Goal: Information Seeking & Learning: Learn about a topic

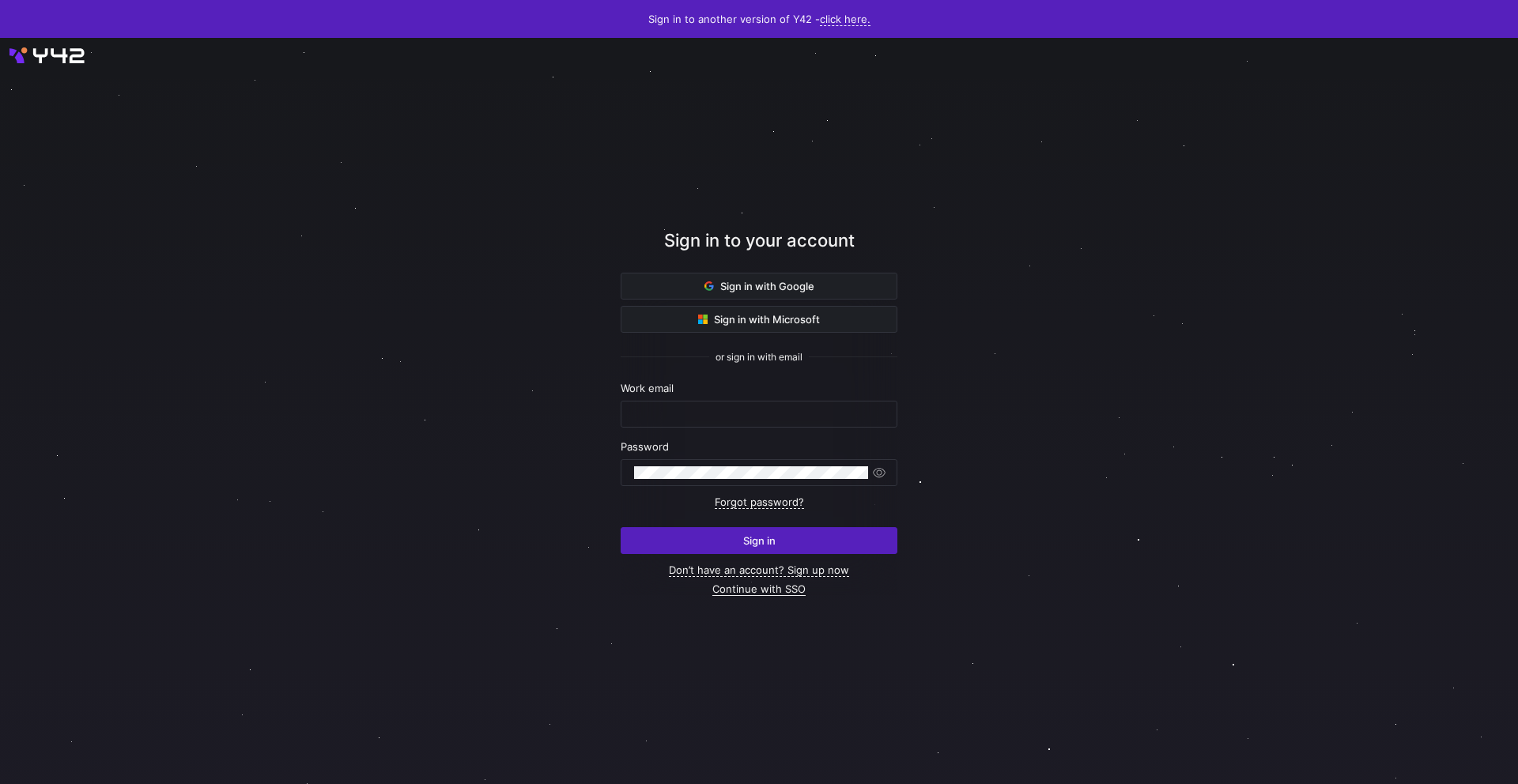
click at [737, 591] on link "Continue with SSO" at bounding box center [759, 589] width 93 height 14
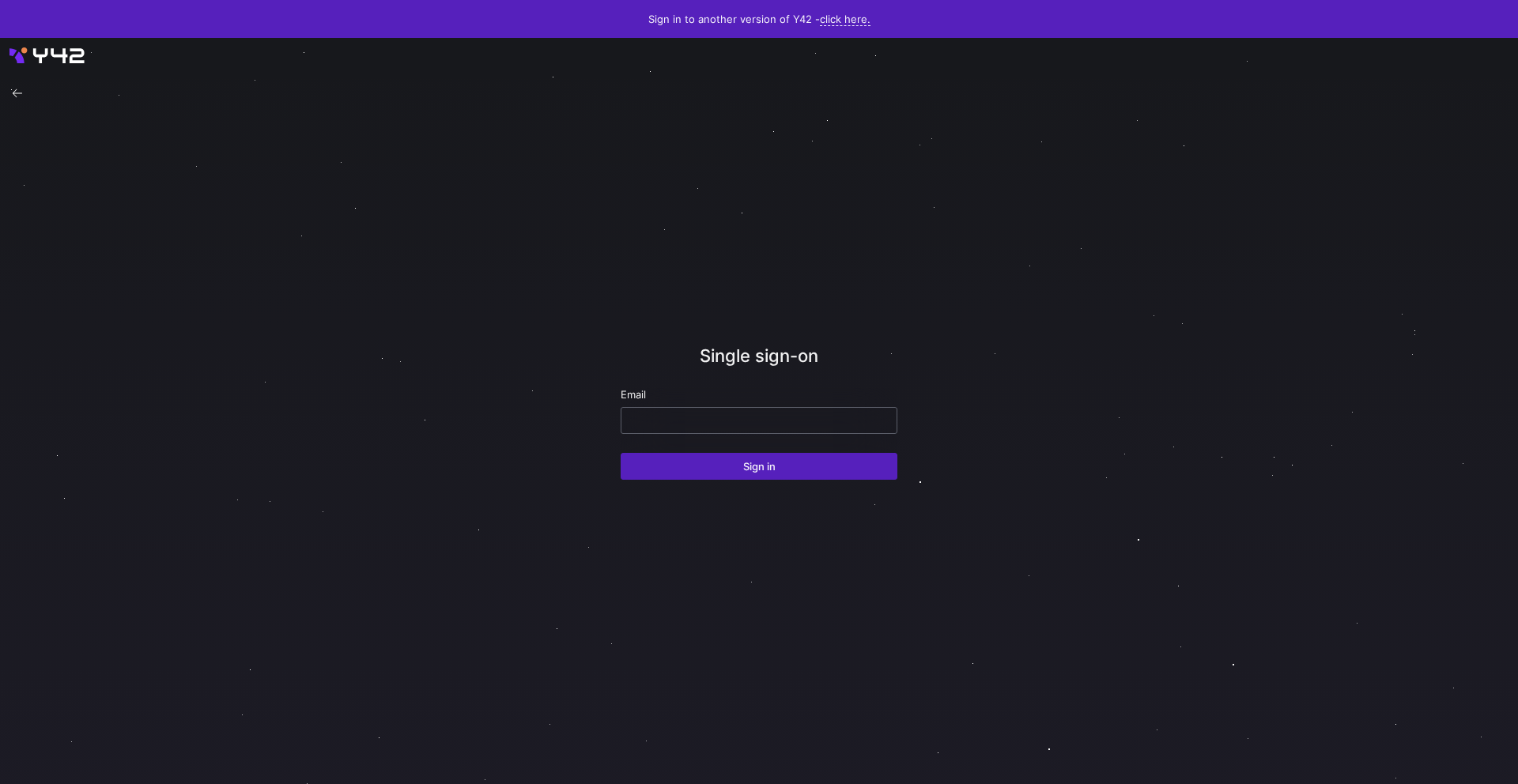
click at [693, 419] on input "email" at bounding box center [759, 420] width 250 height 13
type input "[PERSON_NAME][EMAIL_ADDRESS][PERSON_NAME][DOMAIN_NAME]"
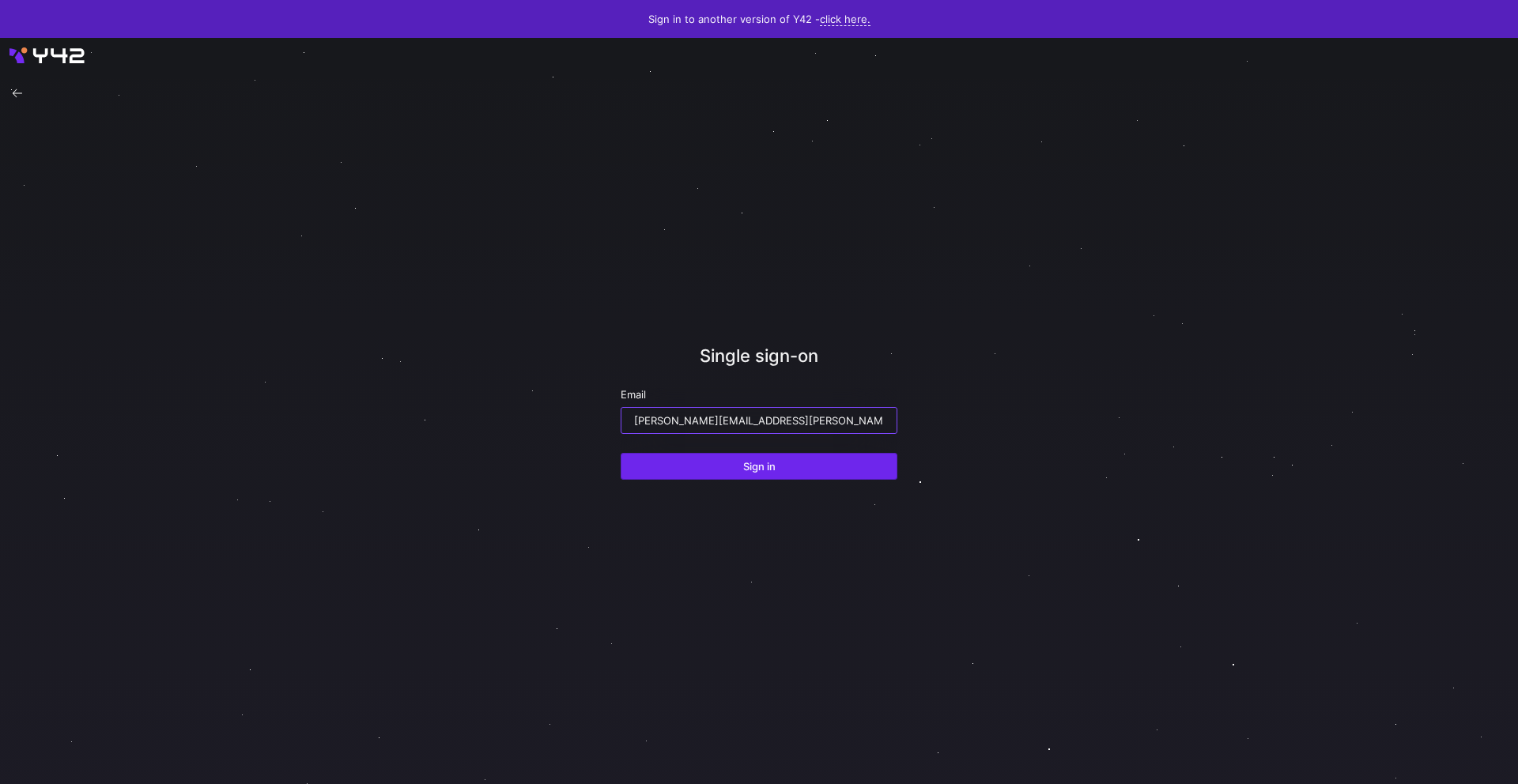
click at [737, 462] on span "submit" at bounding box center [759, 466] width 275 height 25
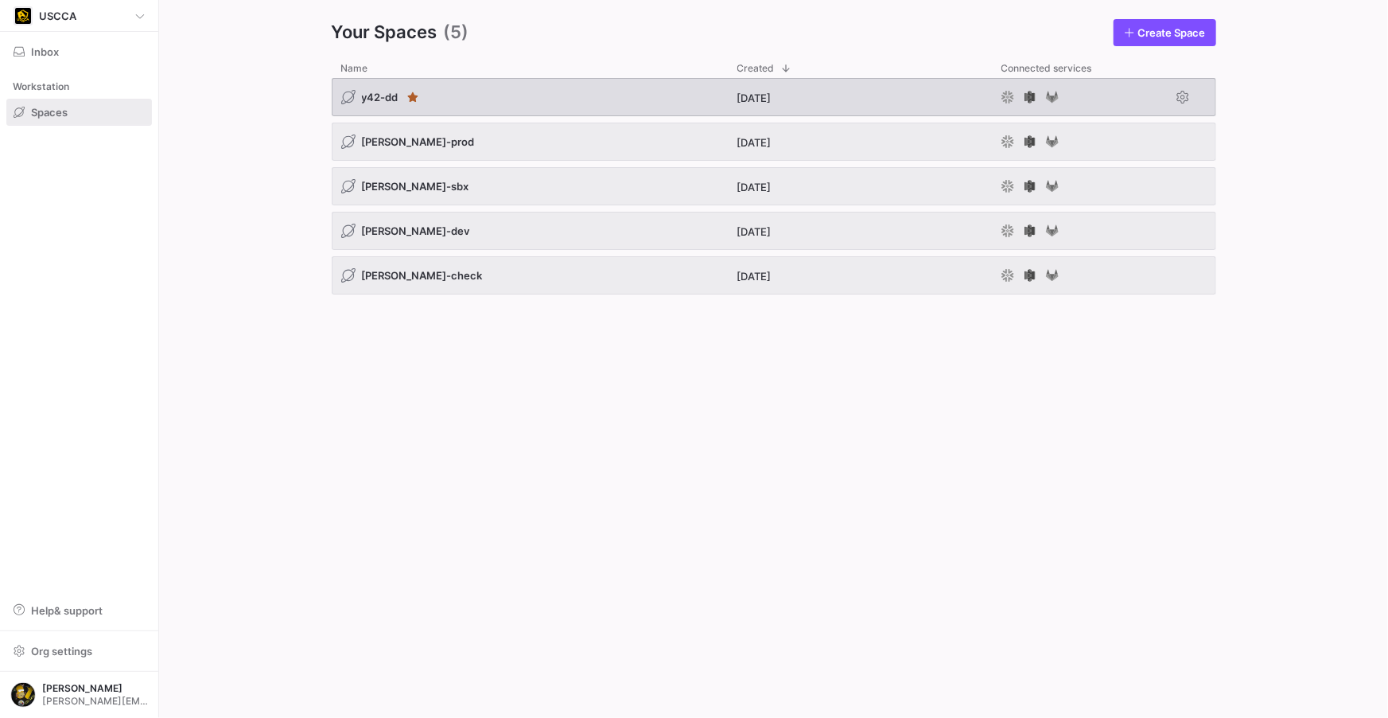
click at [372, 96] on span "y42-dd" at bounding box center [380, 97] width 37 height 13
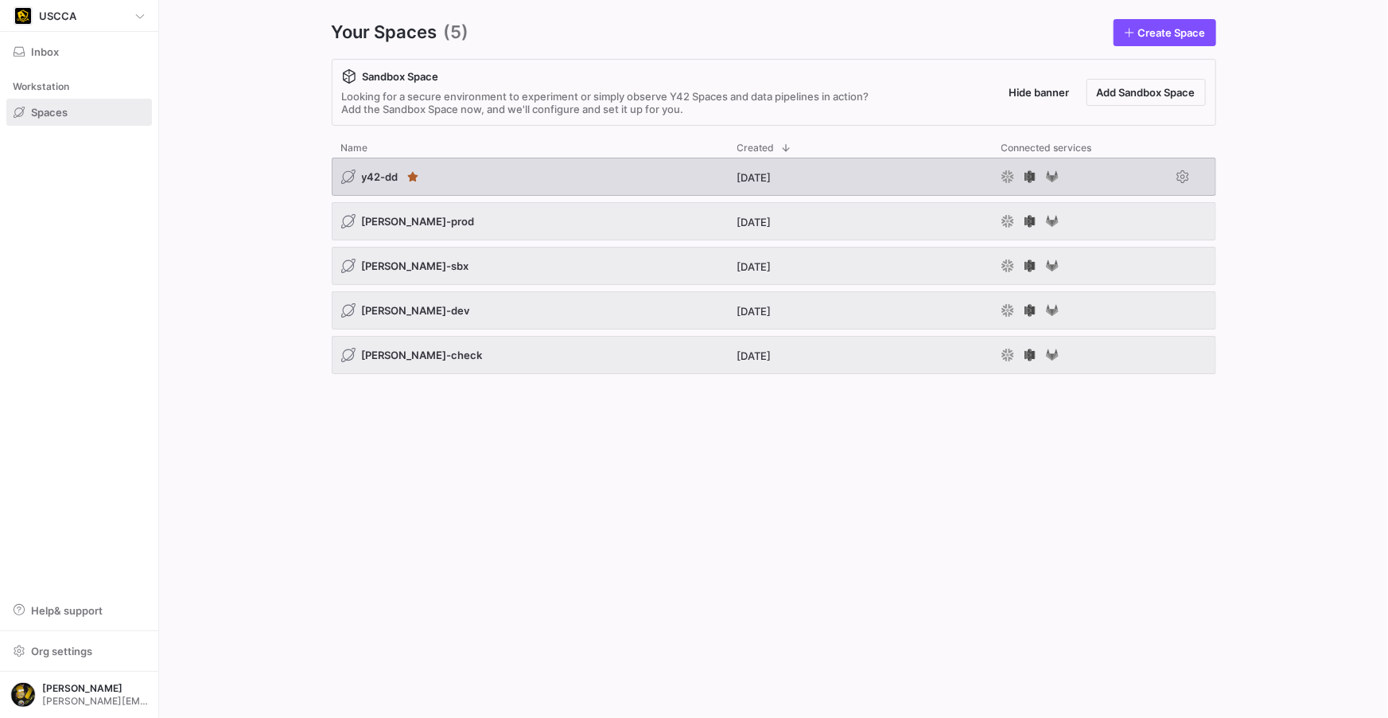
click at [377, 176] on span "y42-dd" at bounding box center [380, 176] width 37 height 13
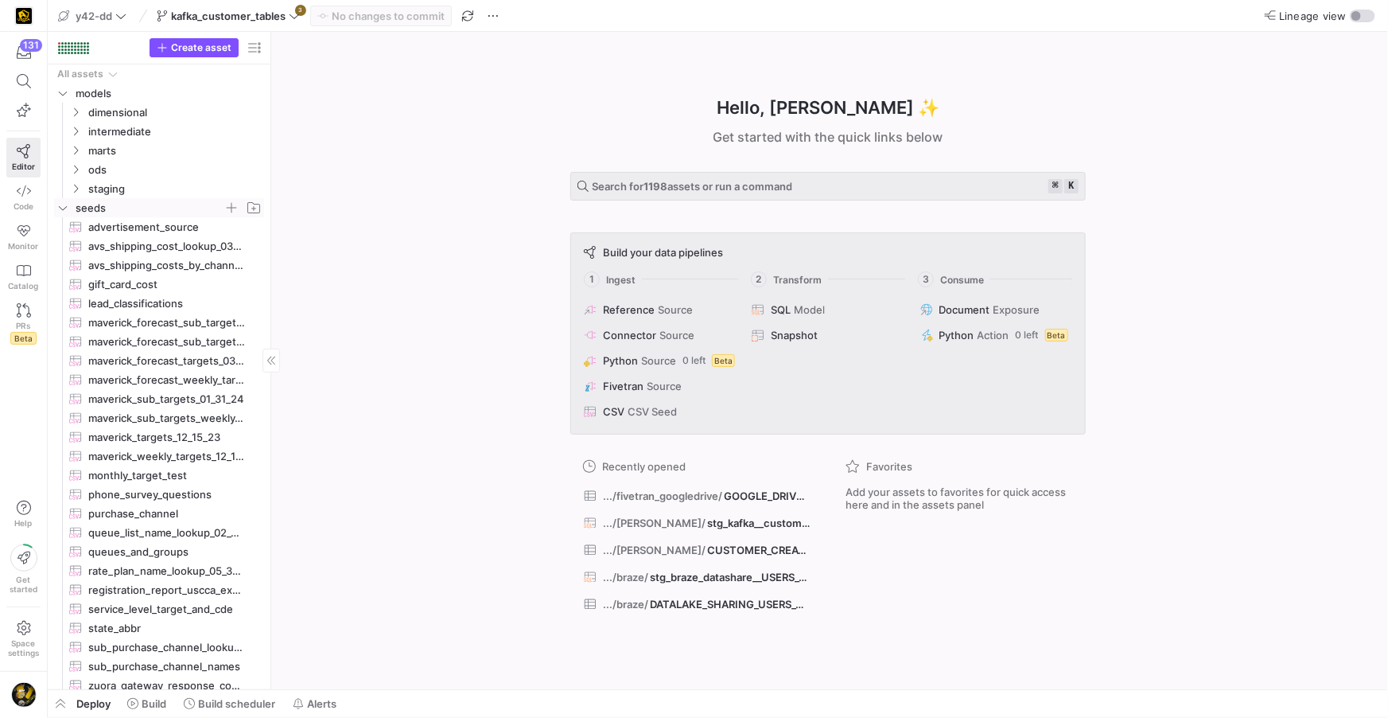
click at [65, 210] on icon "Press SPACE to select this row." at bounding box center [62, 208] width 11 height 10
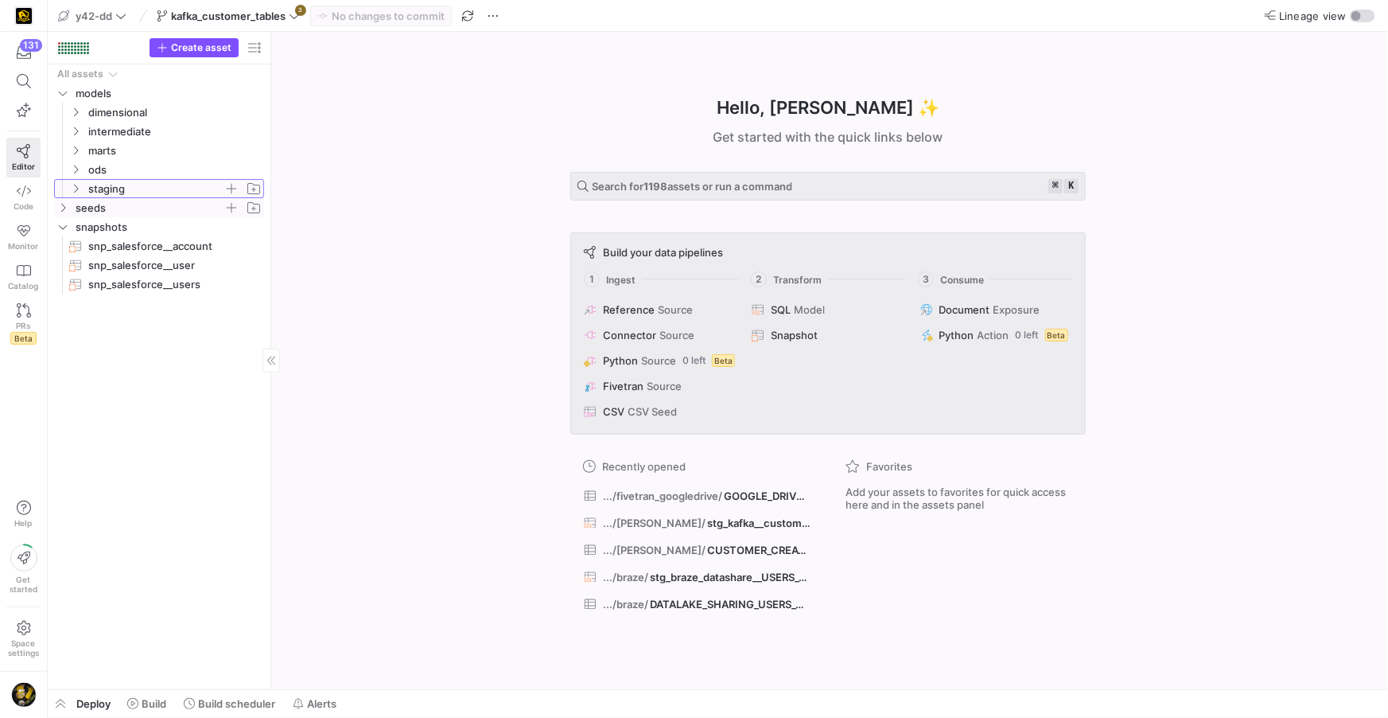
click at [77, 186] on icon "Press SPACE to select this row." at bounding box center [75, 189] width 11 height 10
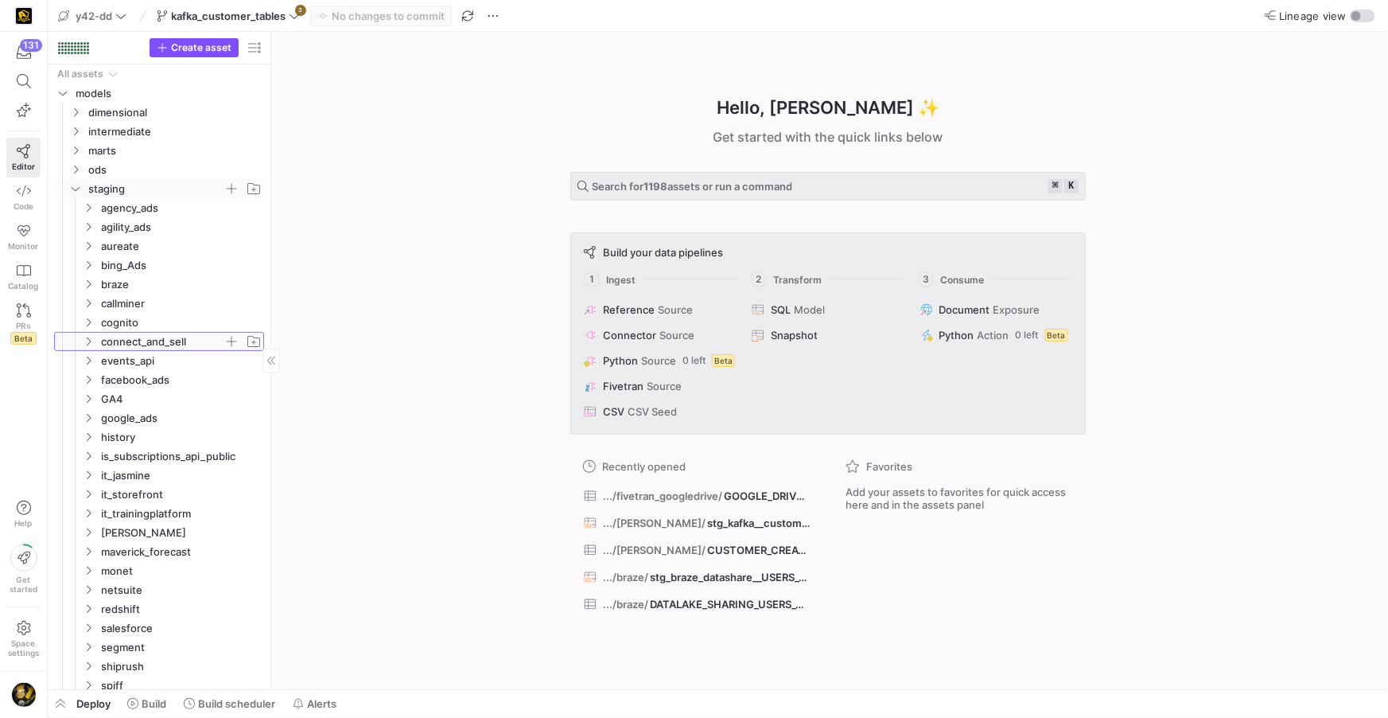
click at [87, 340] on icon "Press SPACE to select this row." at bounding box center [88, 342] width 11 height 10
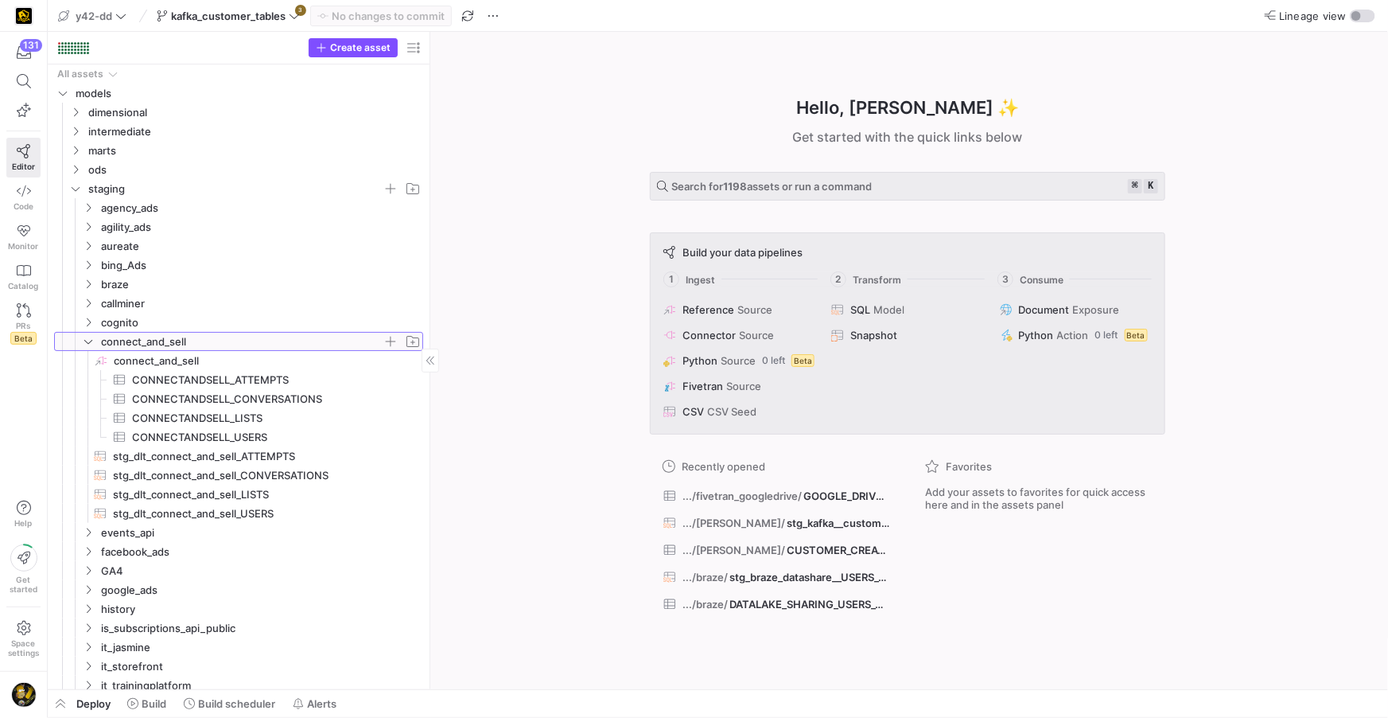
drag, startPoint x: 270, startPoint y: 468, endPoint x: 434, endPoint y: 471, distance: 163.1
click at [32, 82] on span at bounding box center [24, 81] width 20 height 14
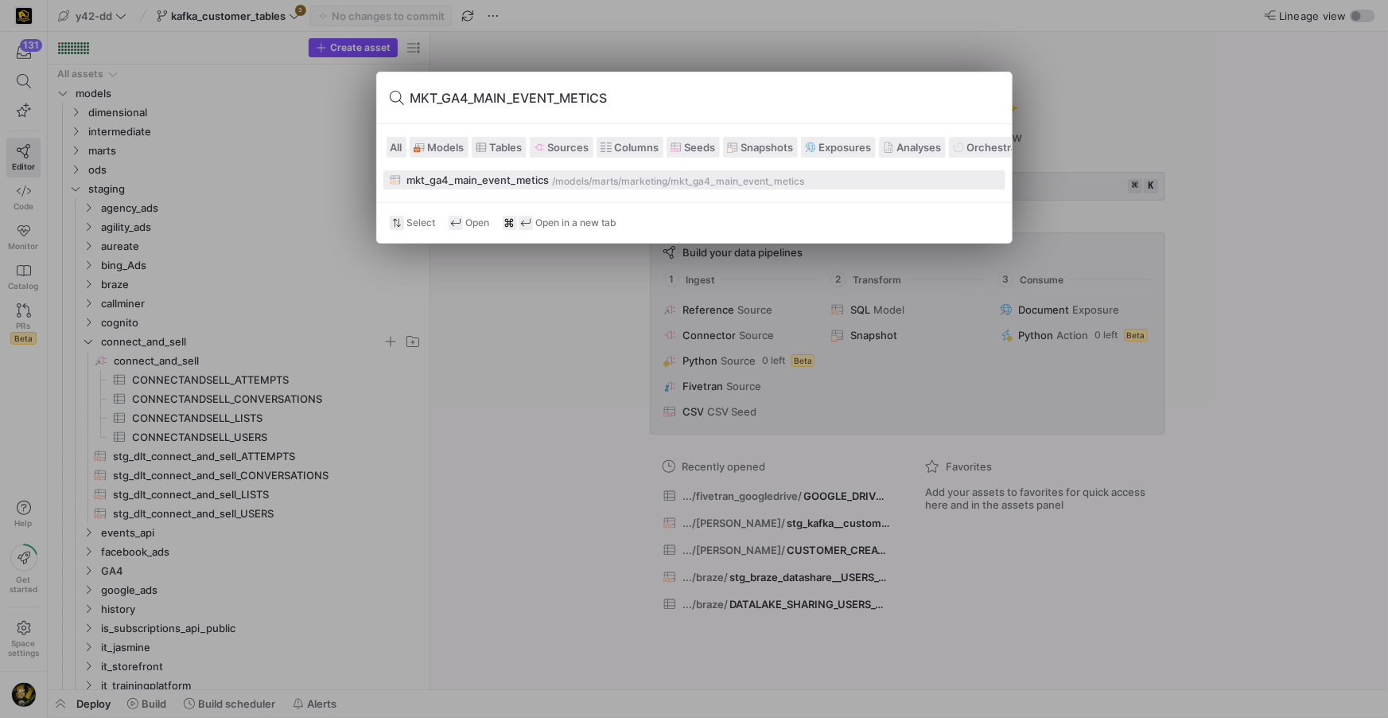
type input "MKT_GA4_MAIN_EVENT_METICS"
click at [519, 184] on div "mkt_ga4_main_event_metics" at bounding box center [478, 179] width 142 height 13
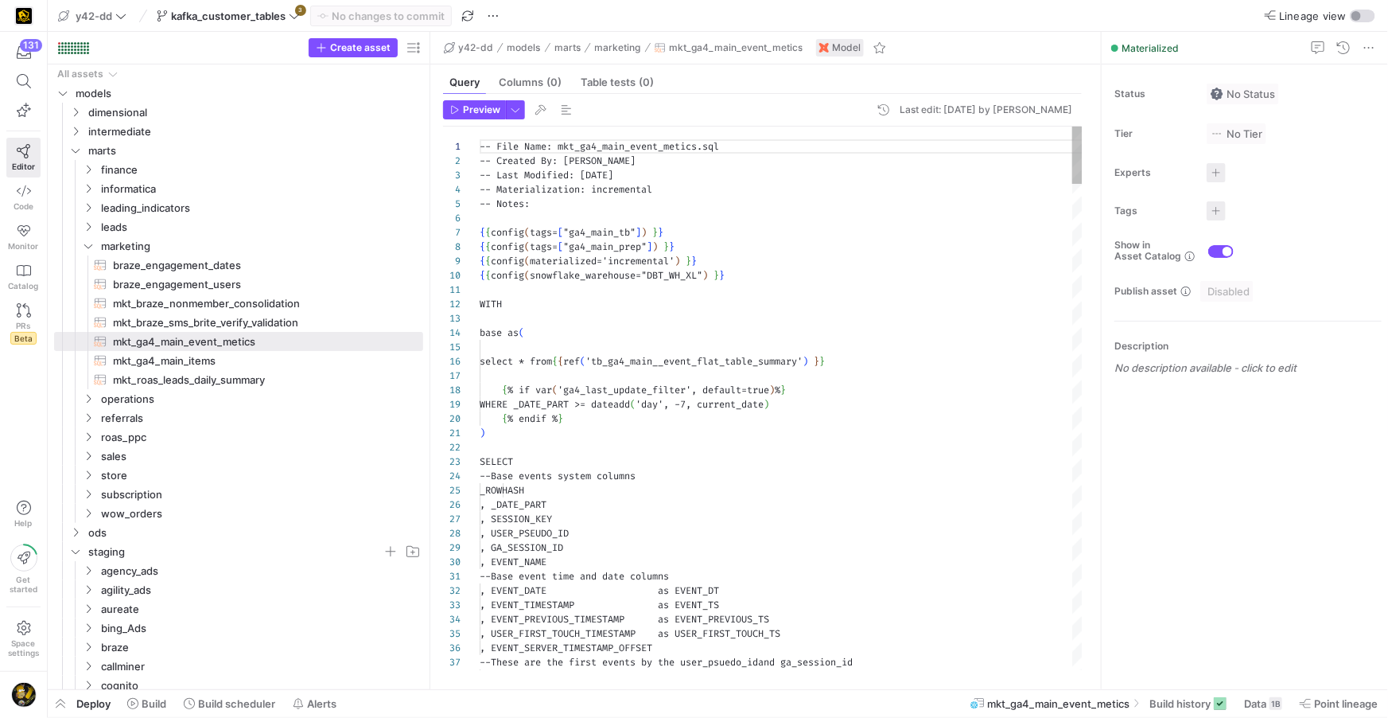
scroll to position [143, 0]
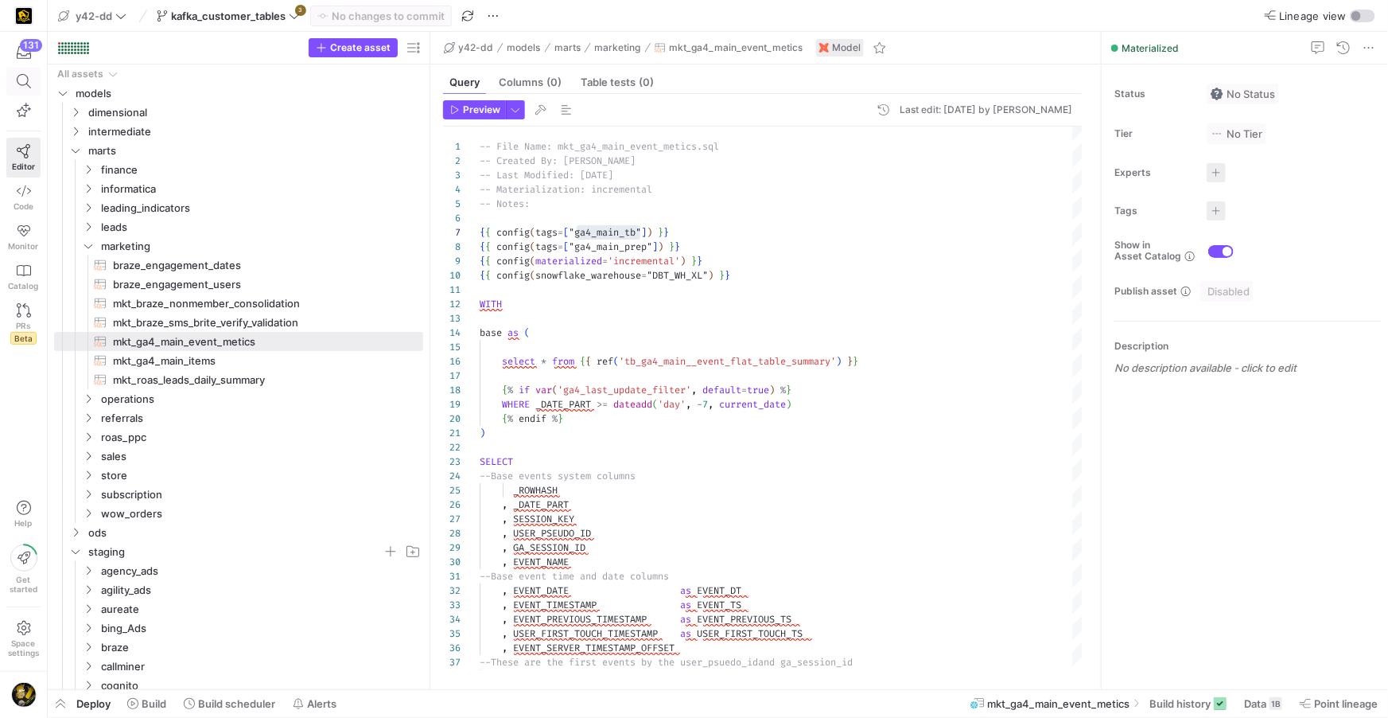
click at [18, 81] on icon at bounding box center [24, 81] width 14 height 14
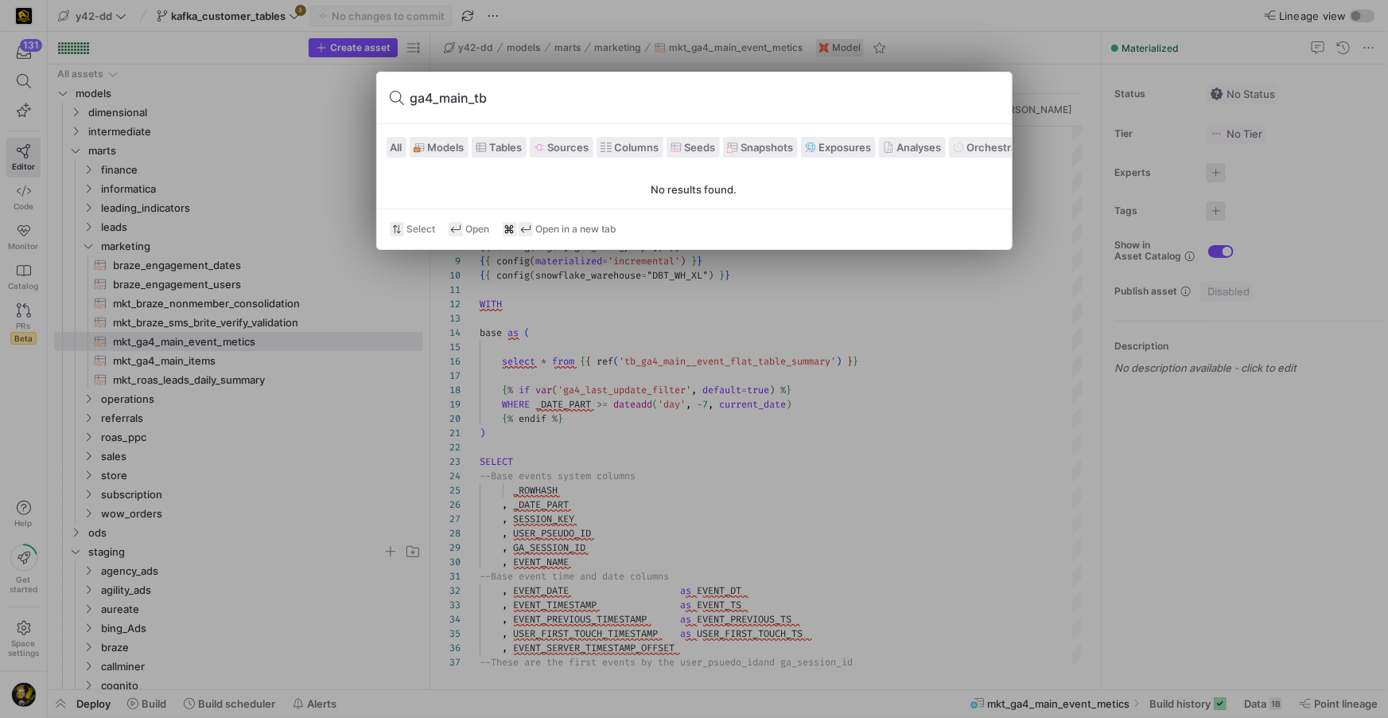
type input "ga4_main_tb"
click at [781, 378] on div at bounding box center [694, 359] width 1388 height 718
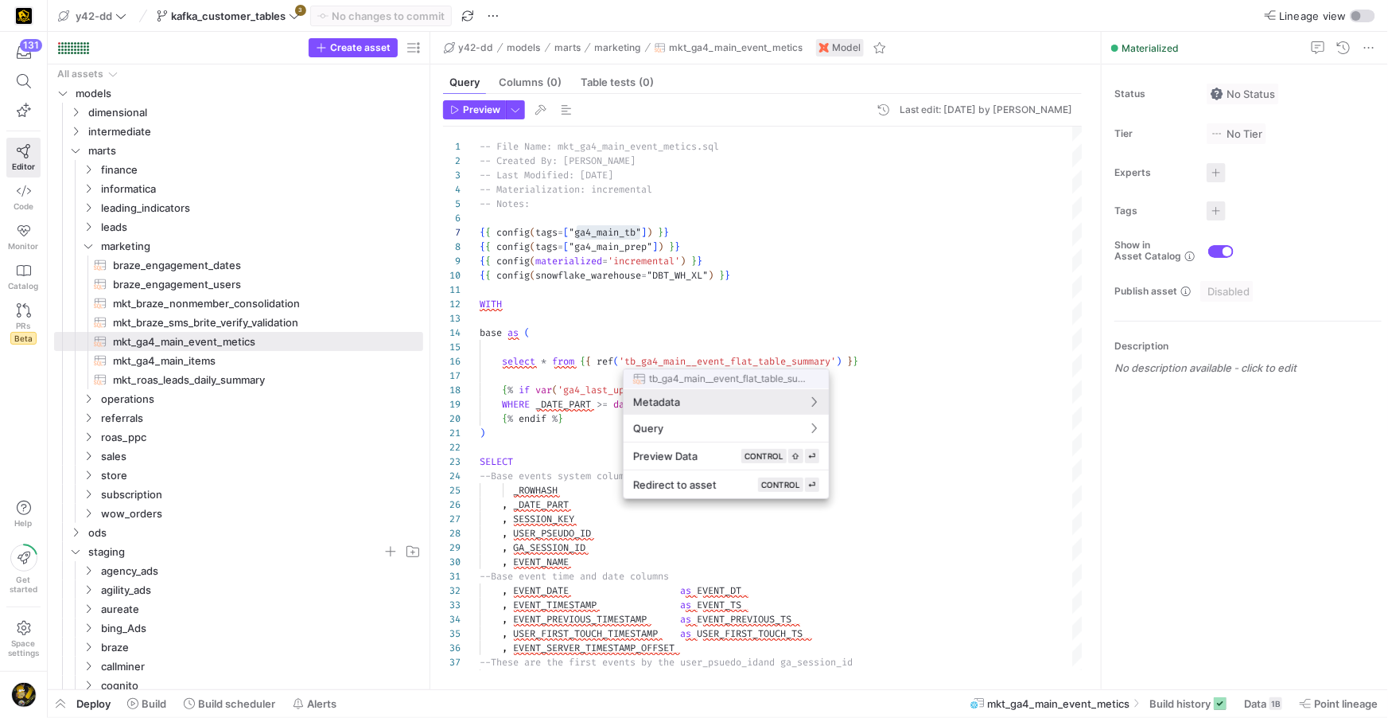
click at [667, 358] on div at bounding box center [694, 359] width 1388 height 718
click at [672, 361] on div at bounding box center [694, 359] width 1388 height 718
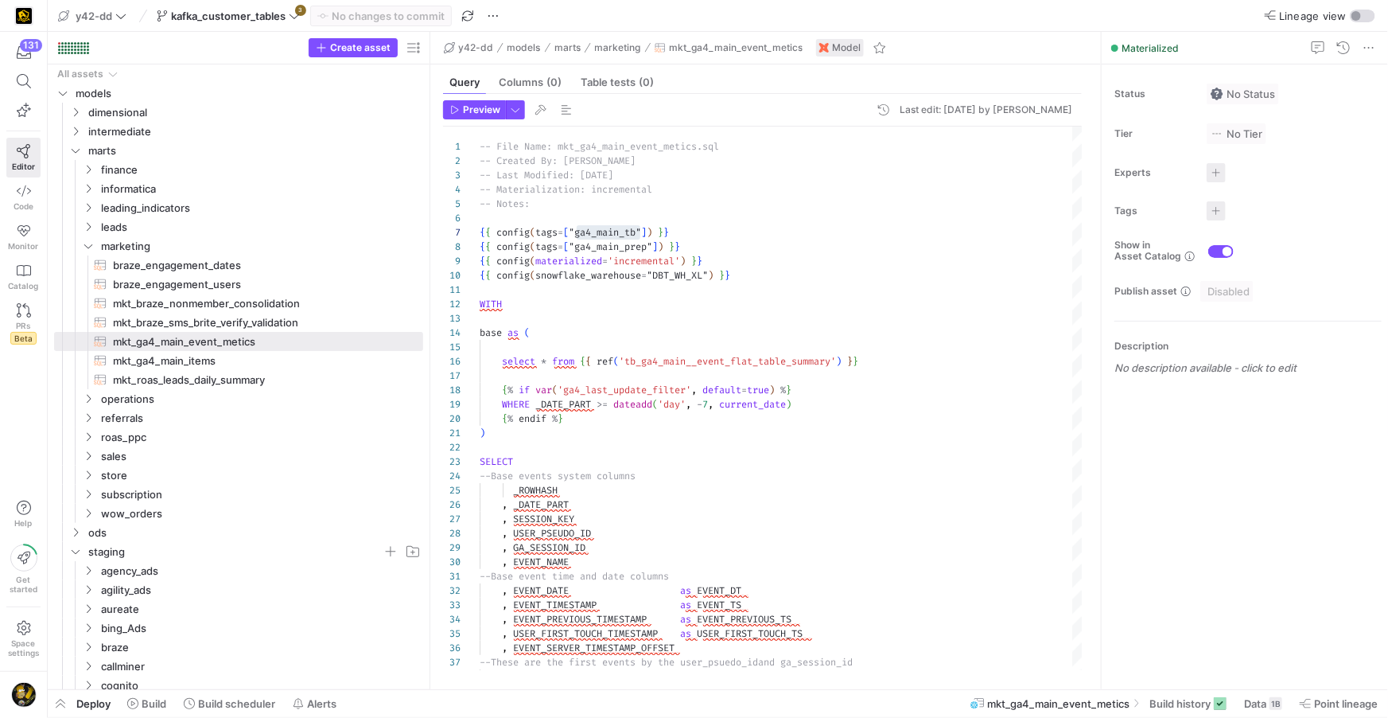
type textarea "WITH base as ( select * from {{ ref('tb_ga4_main__event_flat_table_summary') }}…"
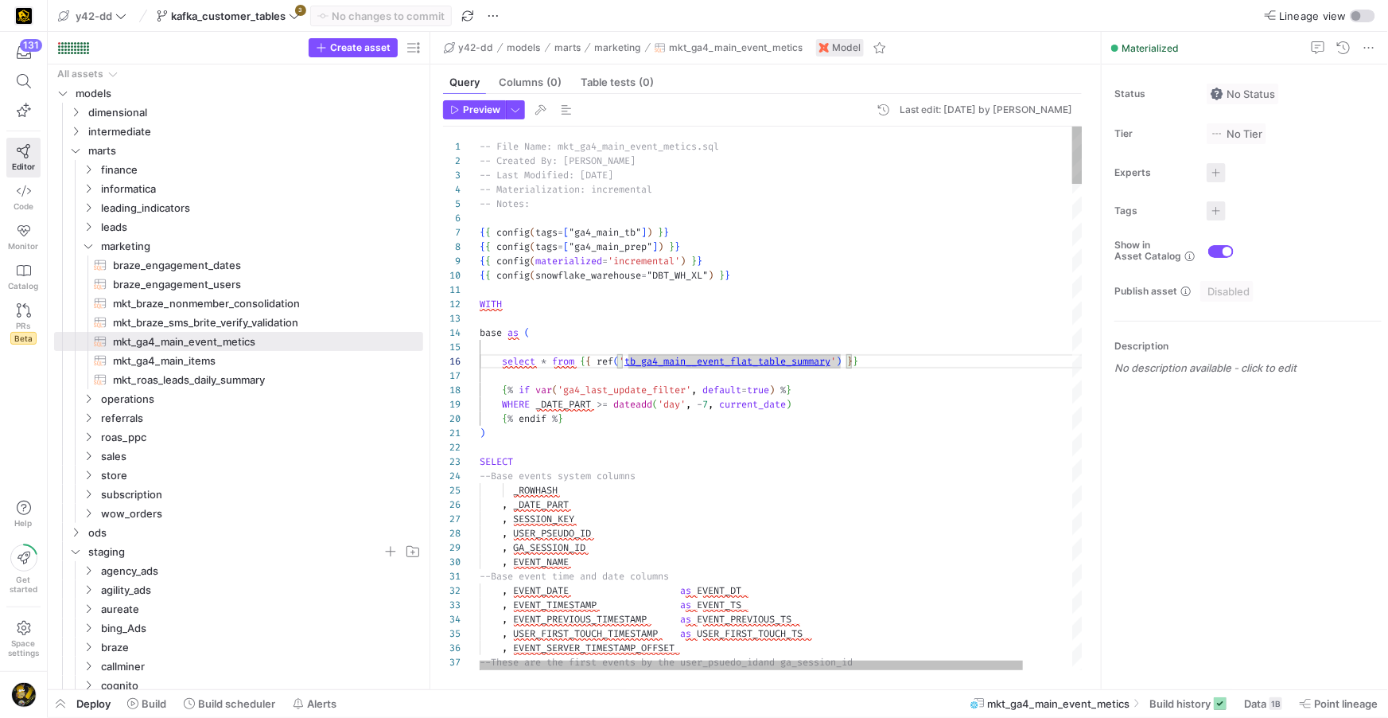
scroll to position [72, 195]
click at [23, 78] on icon at bounding box center [24, 81] width 14 height 14
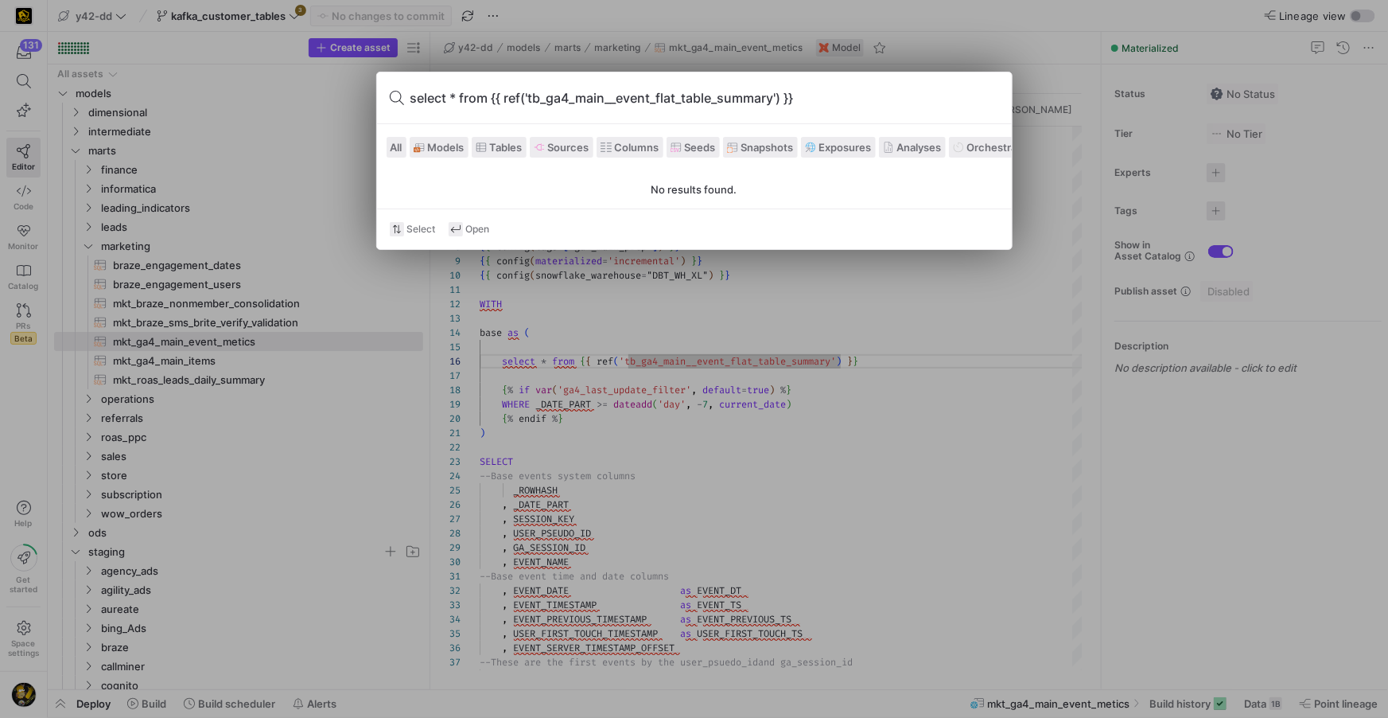
drag, startPoint x: 541, startPoint y: 95, endPoint x: 390, endPoint y: 94, distance: 151.2
click at [390, 94] on div "select * from {{ ref('tb_ga4_main__event_flat_table_summary') }}" at bounding box center [694, 98] width 635 height 52
click at [679, 98] on input "tb_ga4_main__event_flat_table_summary') }}" at bounding box center [704, 97] width 589 height 25
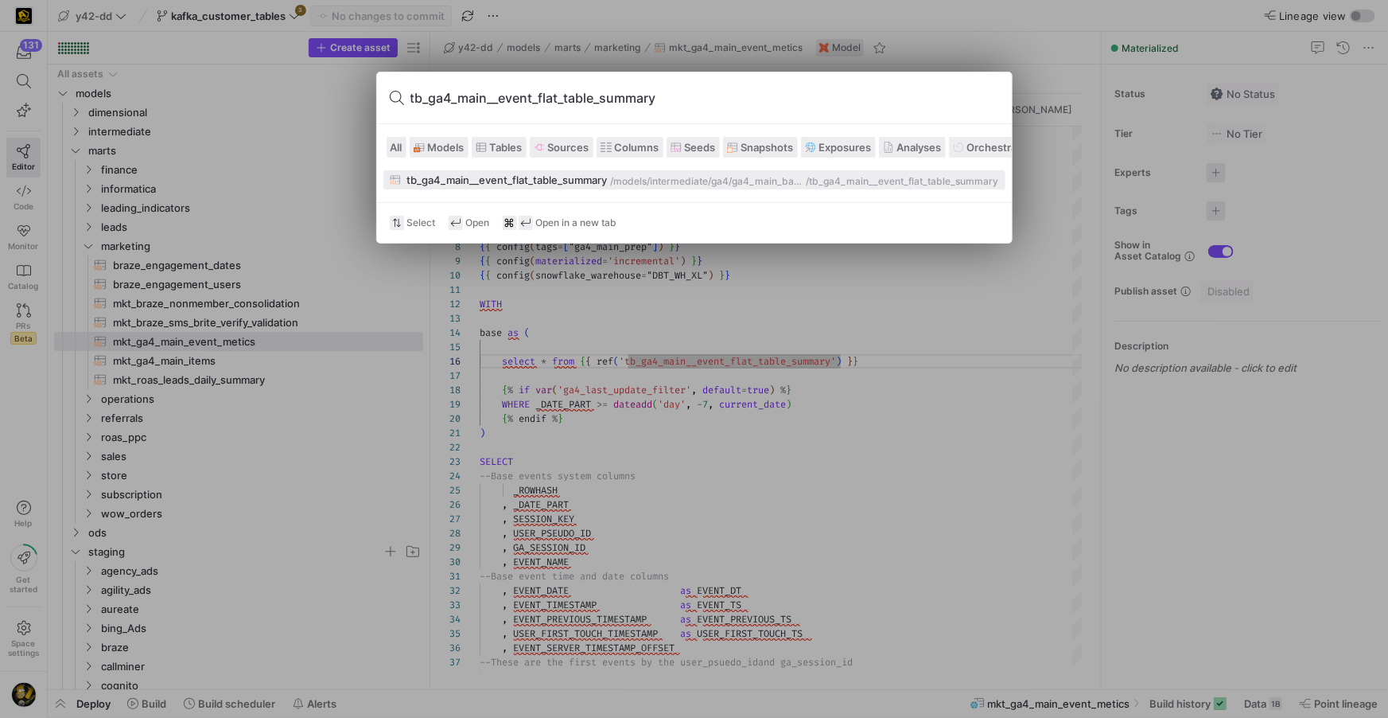
type input "tb_ga4_main__event_flat_table_summary"
click at [567, 176] on div "tb_ga4_main__event_flat_table_summary" at bounding box center [507, 179] width 200 height 13
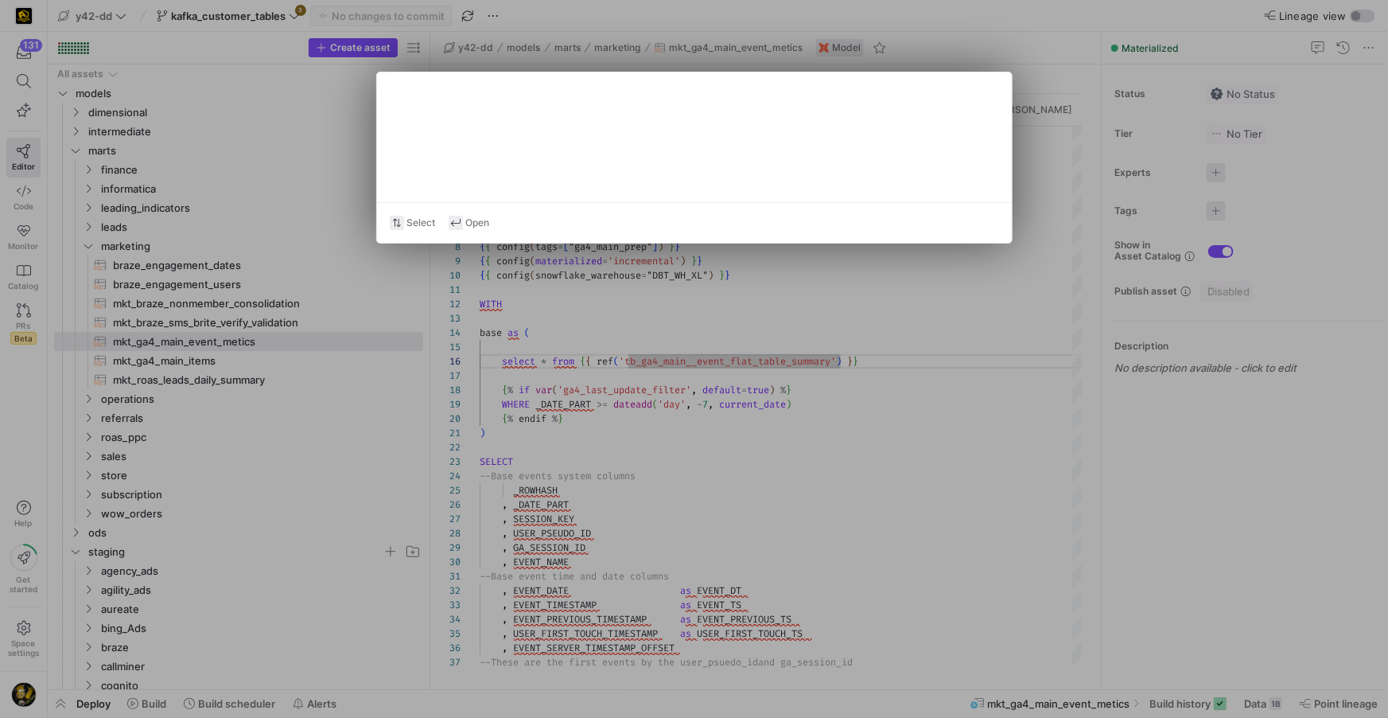
type textarea "-- File Name: tb_ga4_main__event_flat_table_summary.sql -- Created By: [PERSON_…"
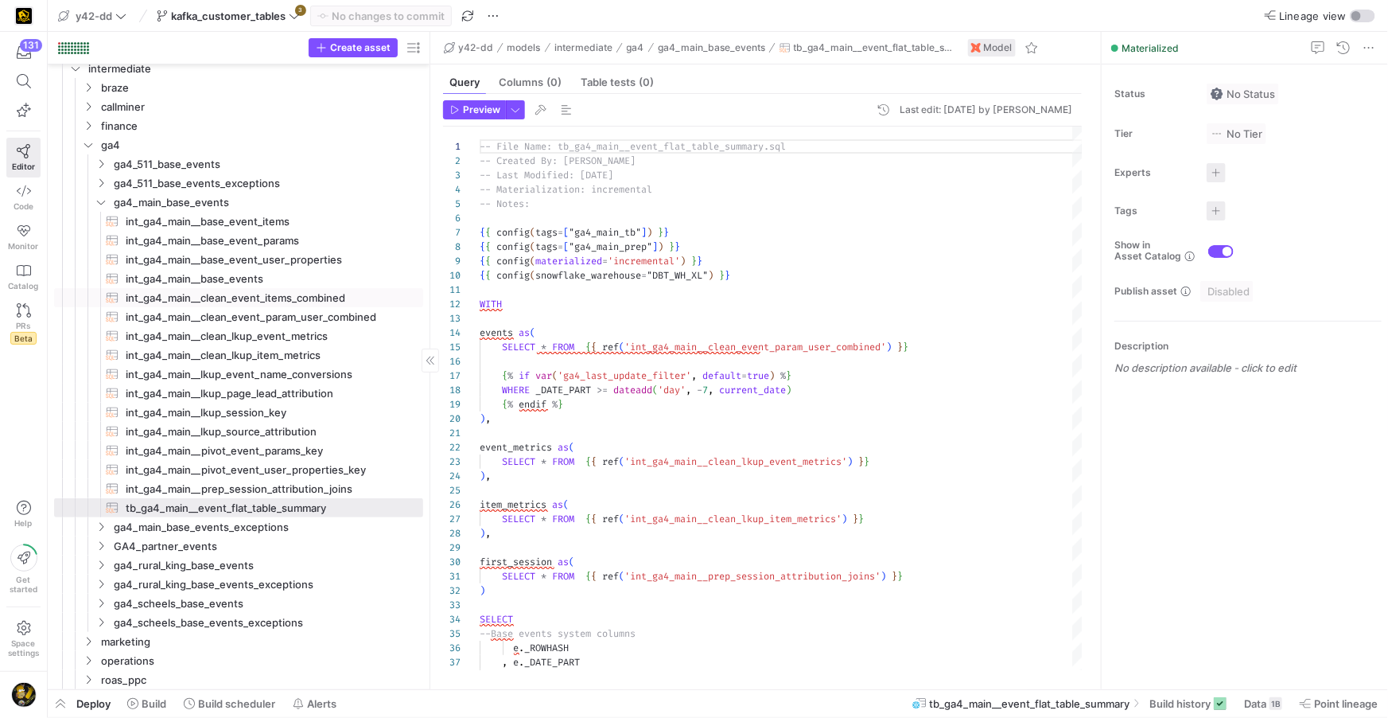
scroll to position [57, 0]
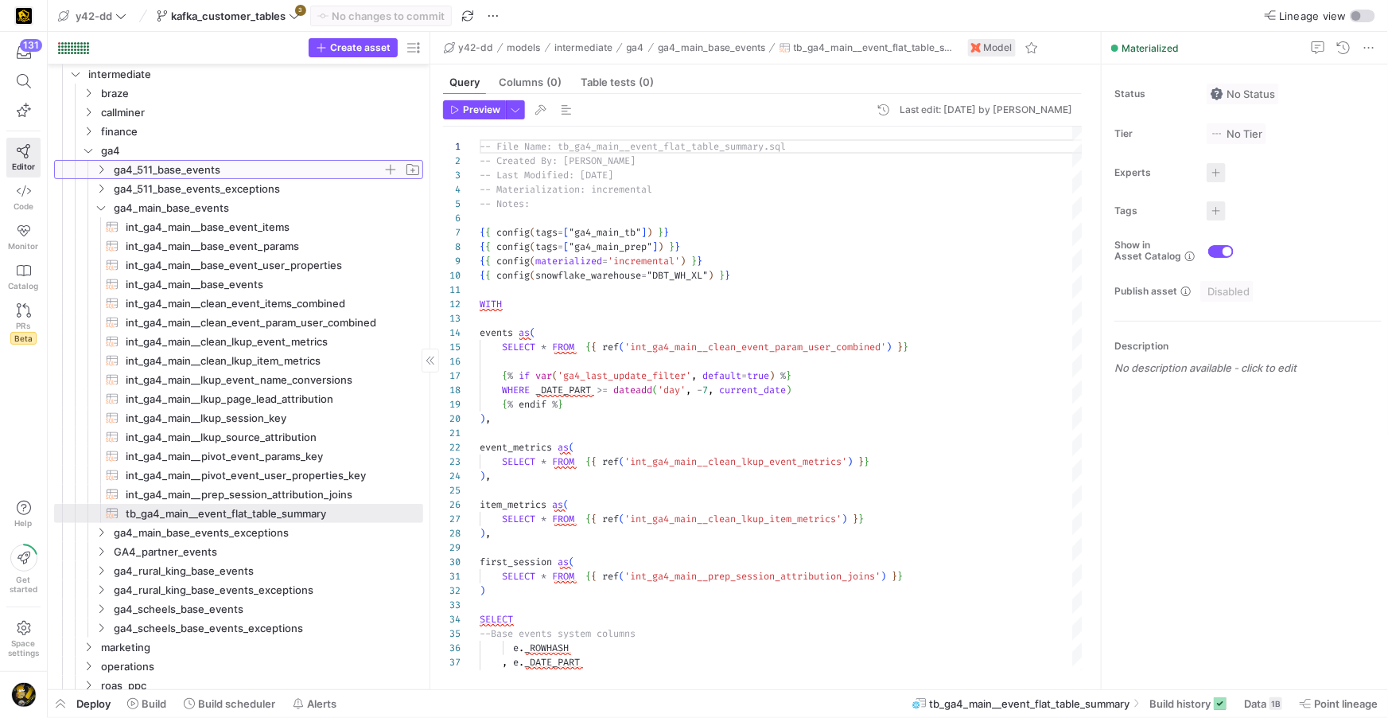
click at [184, 170] on span "ga4_511_base_events" at bounding box center [248, 170] width 269 height 18
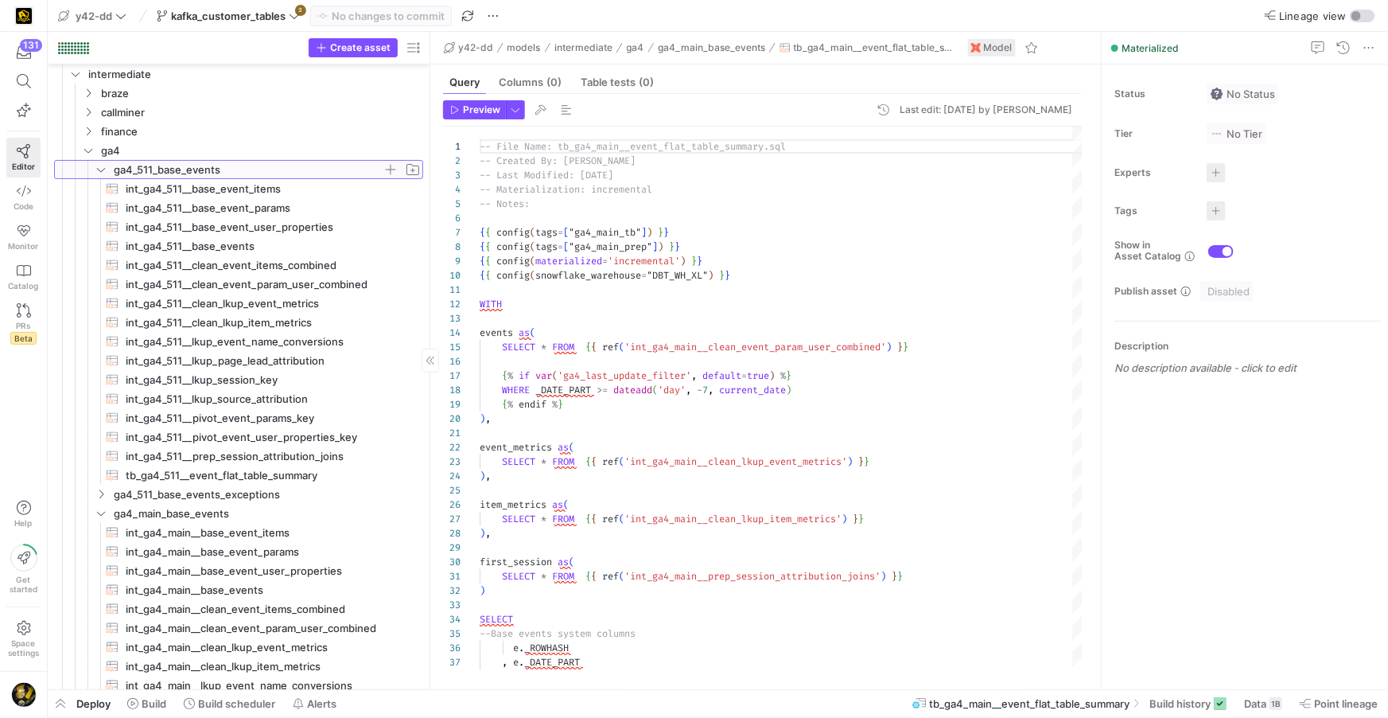
click at [156, 165] on span "ga4_511_base_events" at bounding box center [248, 170] width 269 height 18
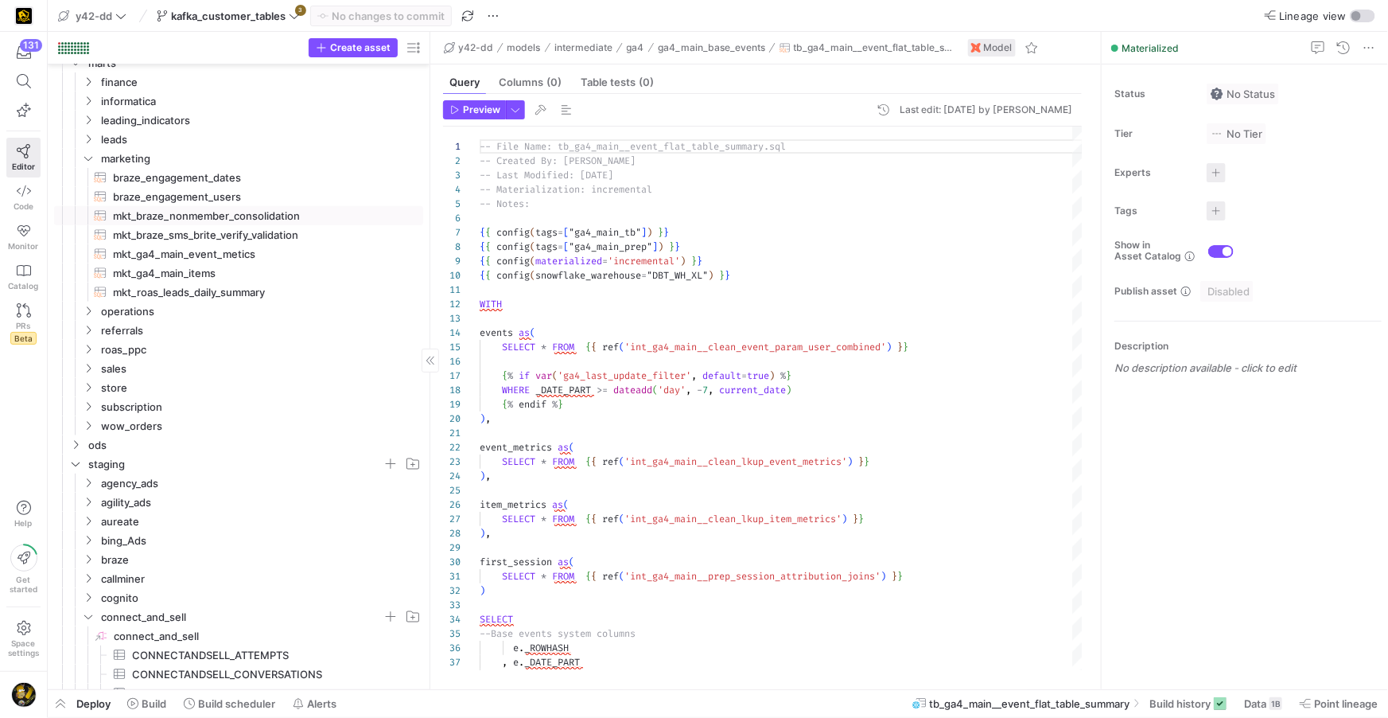
scroll to position [840, 0]
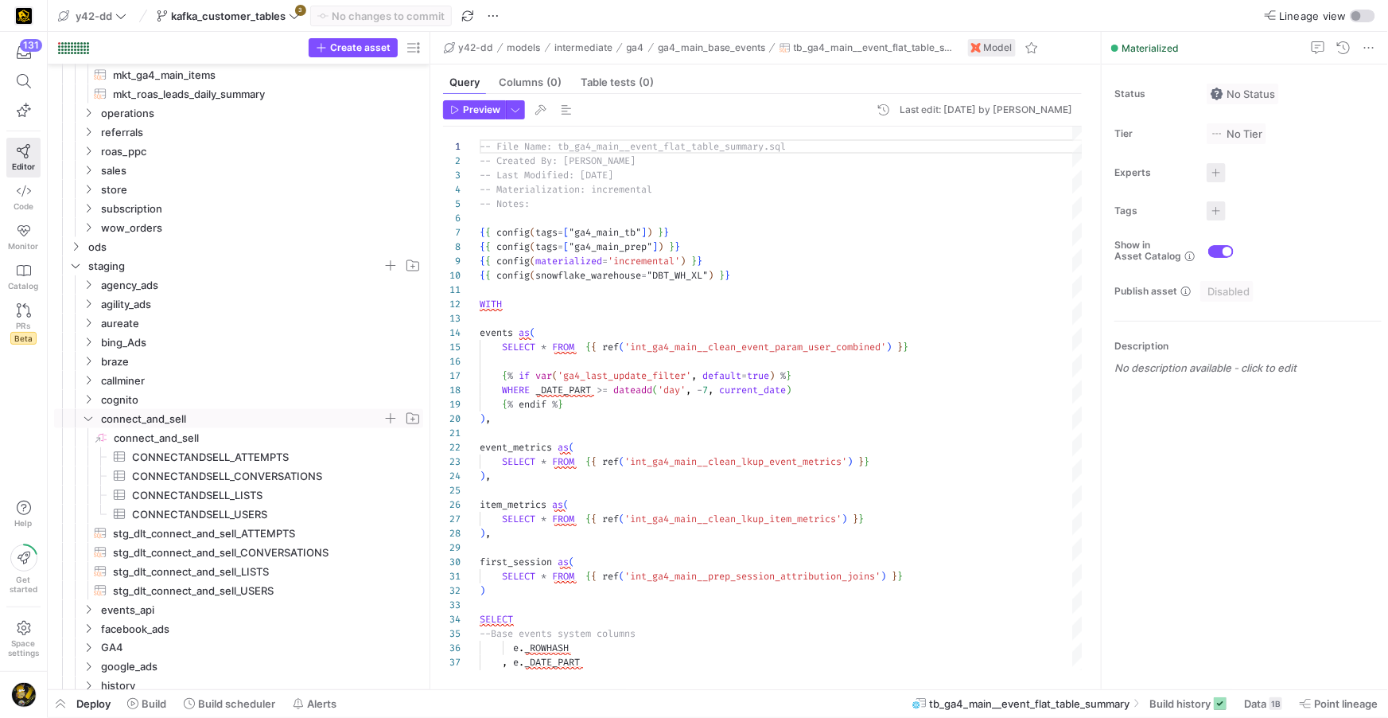
click at [83, 422] on icon "Press SPACE to select this row." at bounding box center [88, 419] width 11 height 10
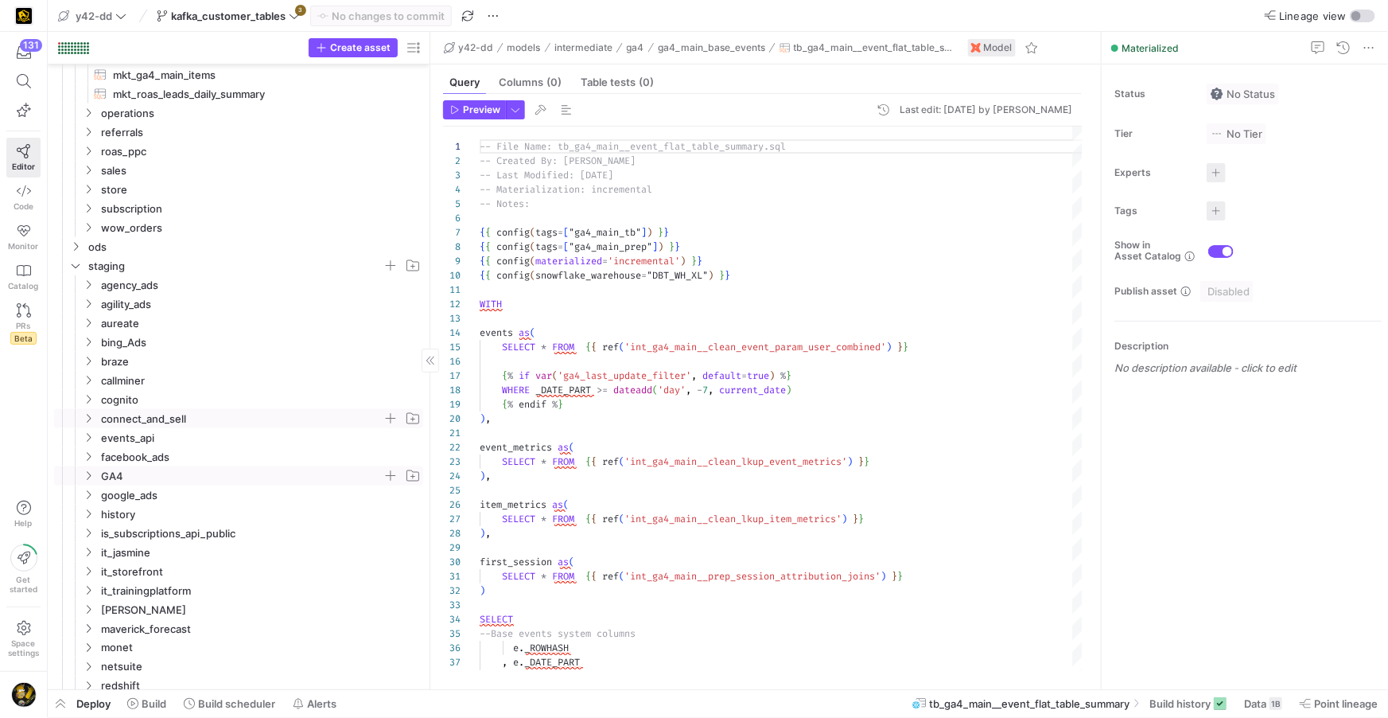
click at [83, 477] on icon "Press SPACE to select this row." at bounding box center [88, 476] width 11 height 10
click at [102, 532] on icon "Press SPACE to select this row." at bounding box center [100, 533] width 11 height 10
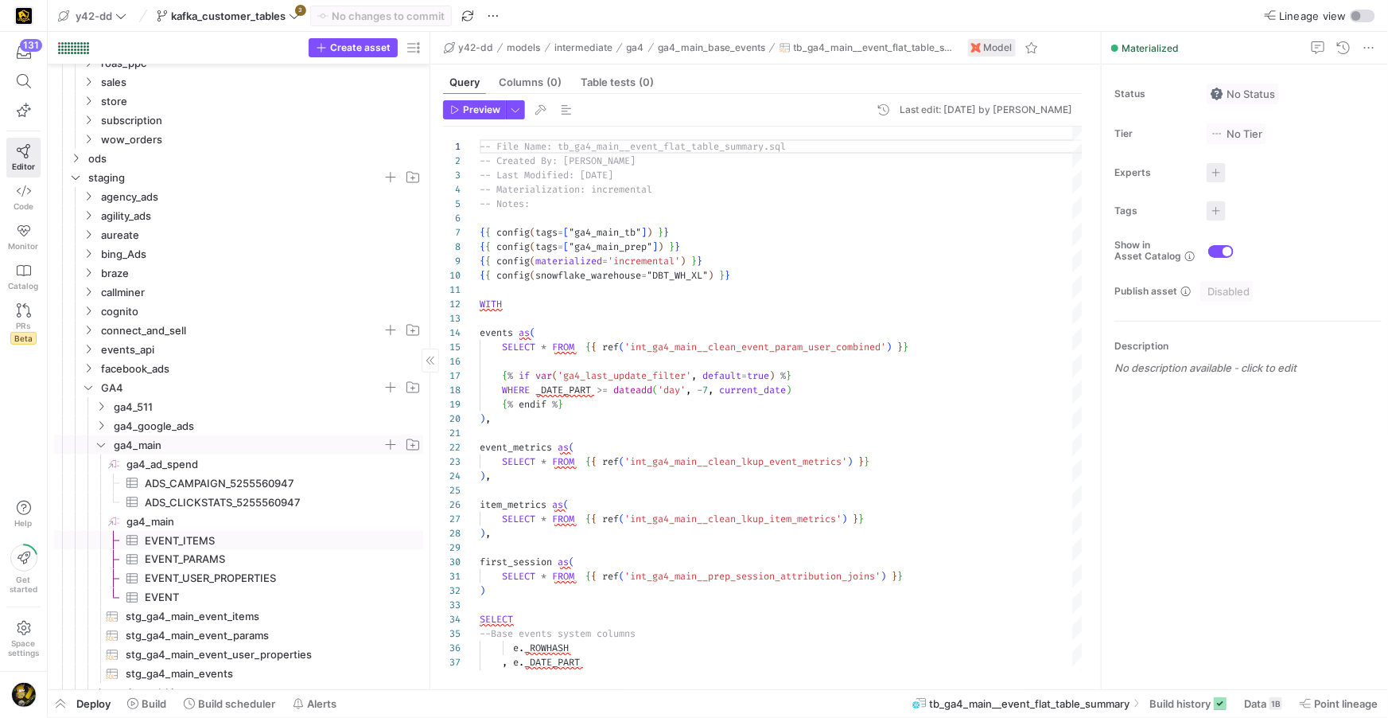
click at [195, 536] on span "EVENT_ITEMS​​​​​​​​​" at bounding box center [275, 540] width 260 height 18
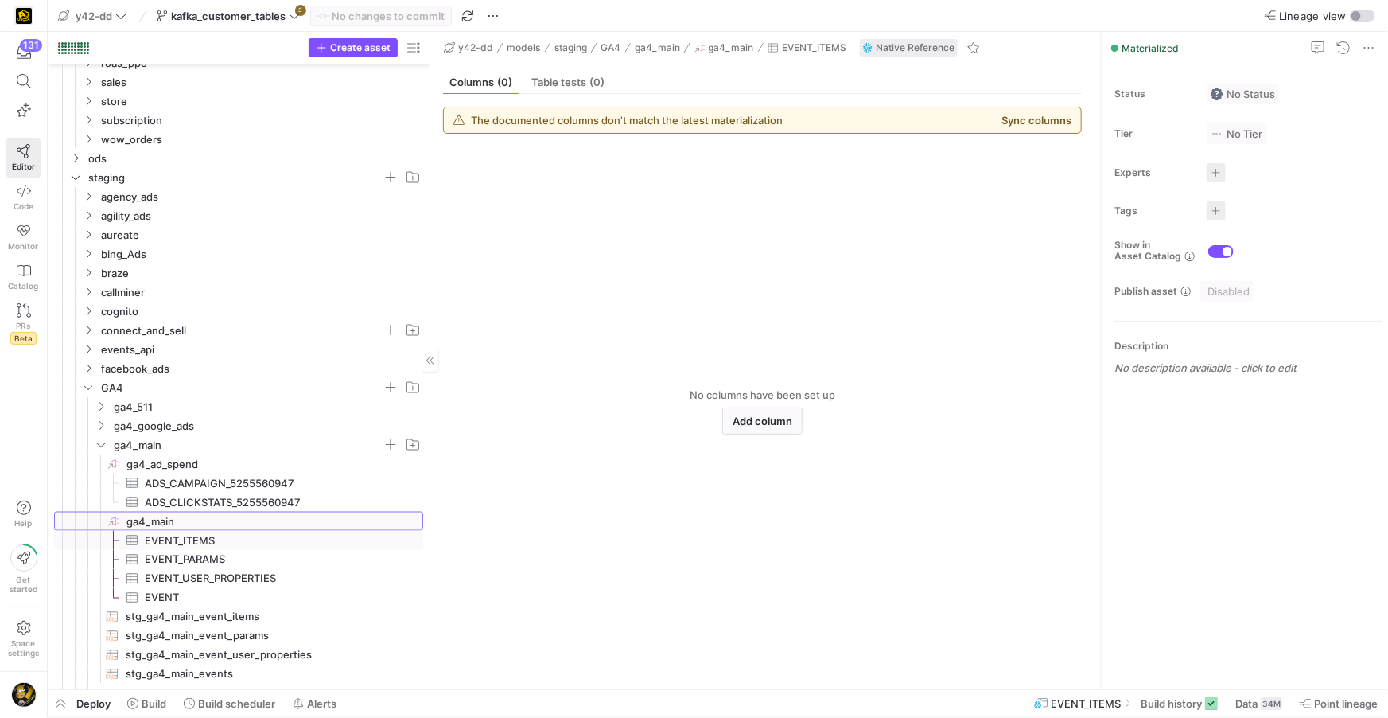
click at [156, 518] on span "ga4_main​​​​​​​​" at bounding box center [273, 521] width 294 height 18
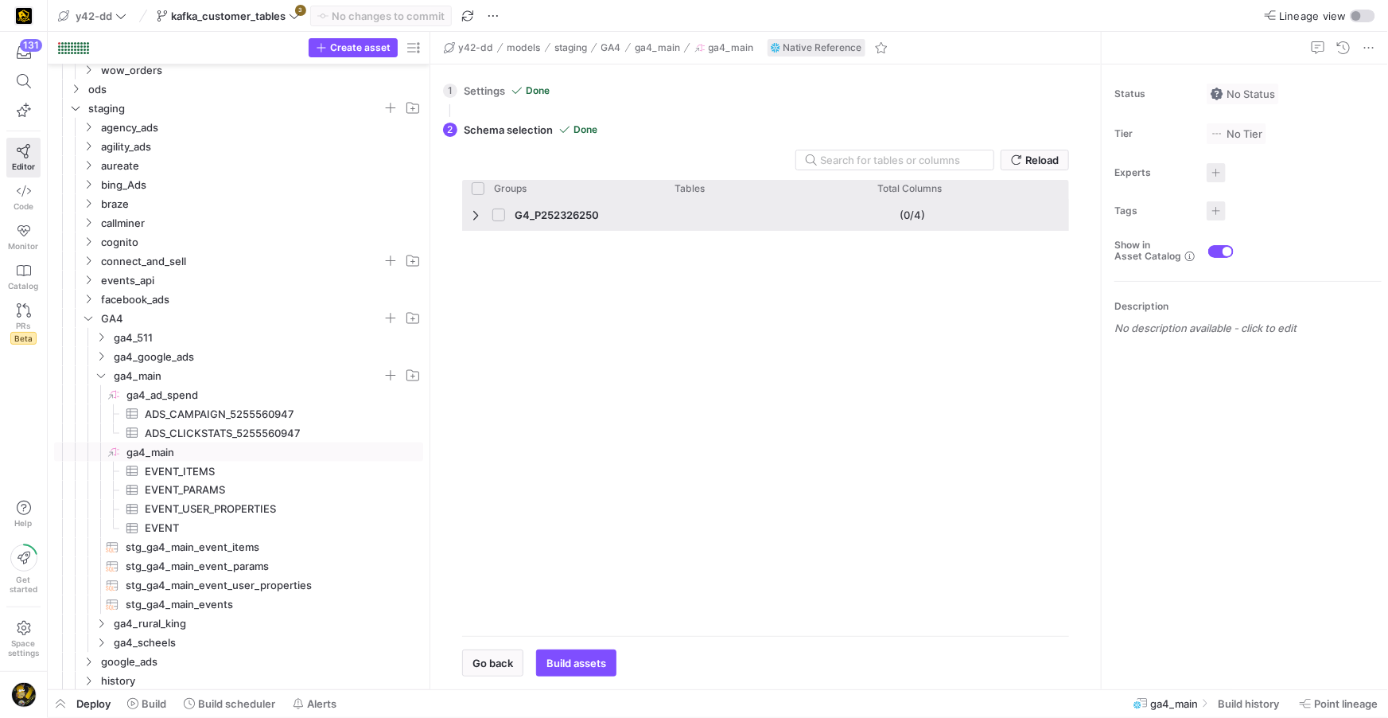
click at [472, 208] on span "Press SPACE to select this row." at bounding box center [477, 214] width 11 height 13
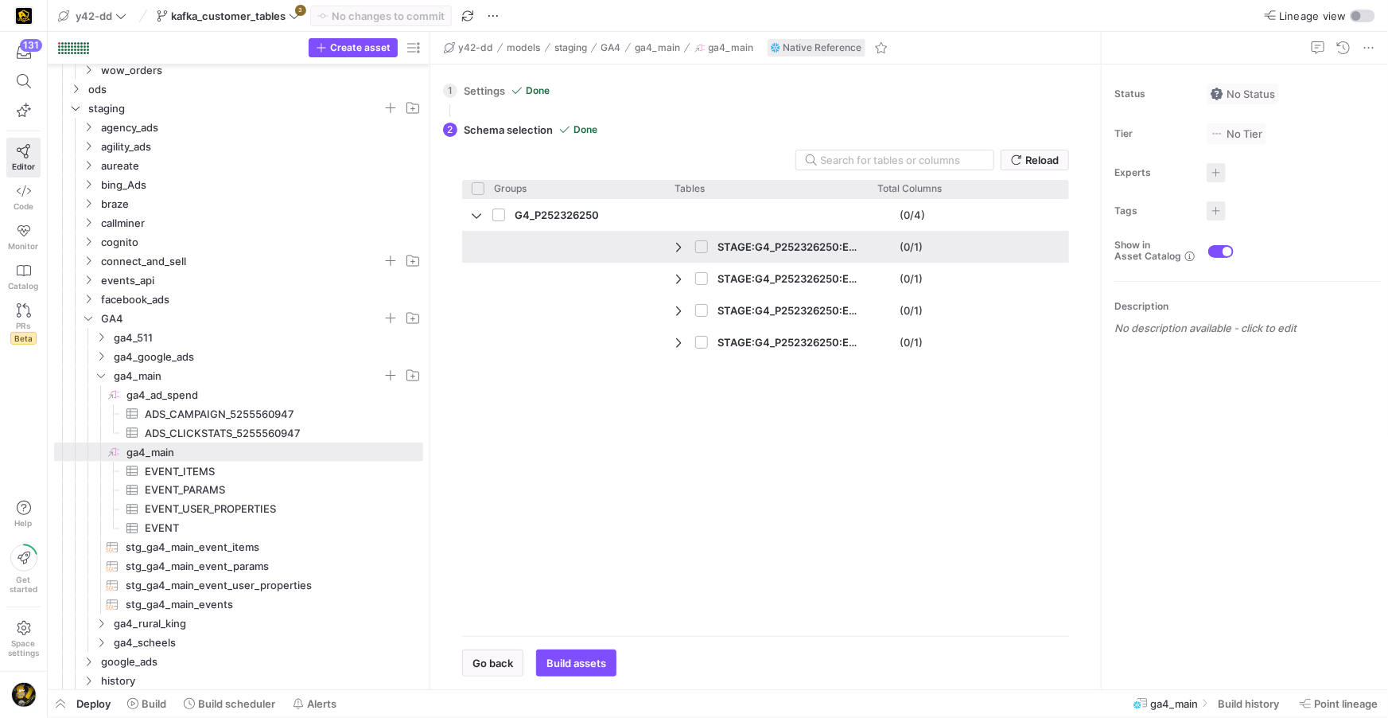
click at [675, 250] on span "Press SPACE to select this row." at bounding box center [680, 246] width 11 height 13
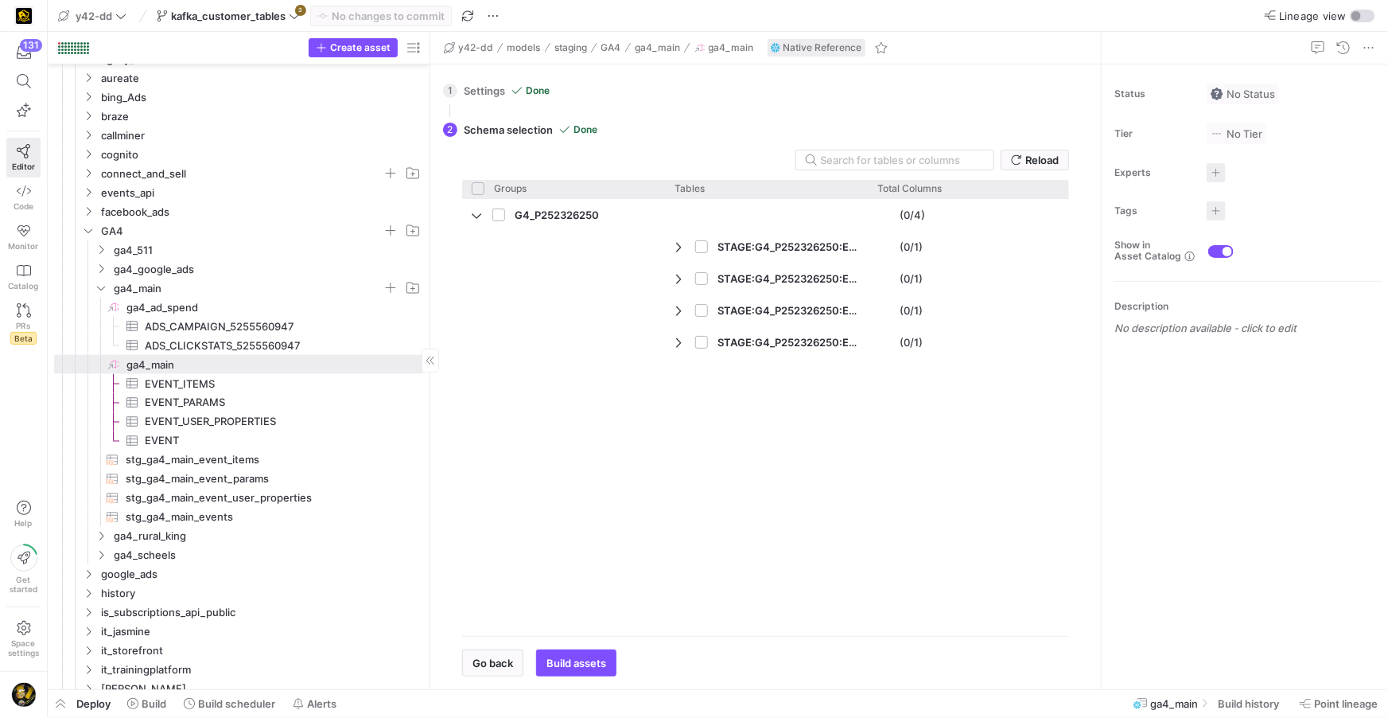
scroll to position [1201, 0]
click at [103, 265] on icon "Press SPACE to select this row." at bounding box center [100, 267] width 11 height 10
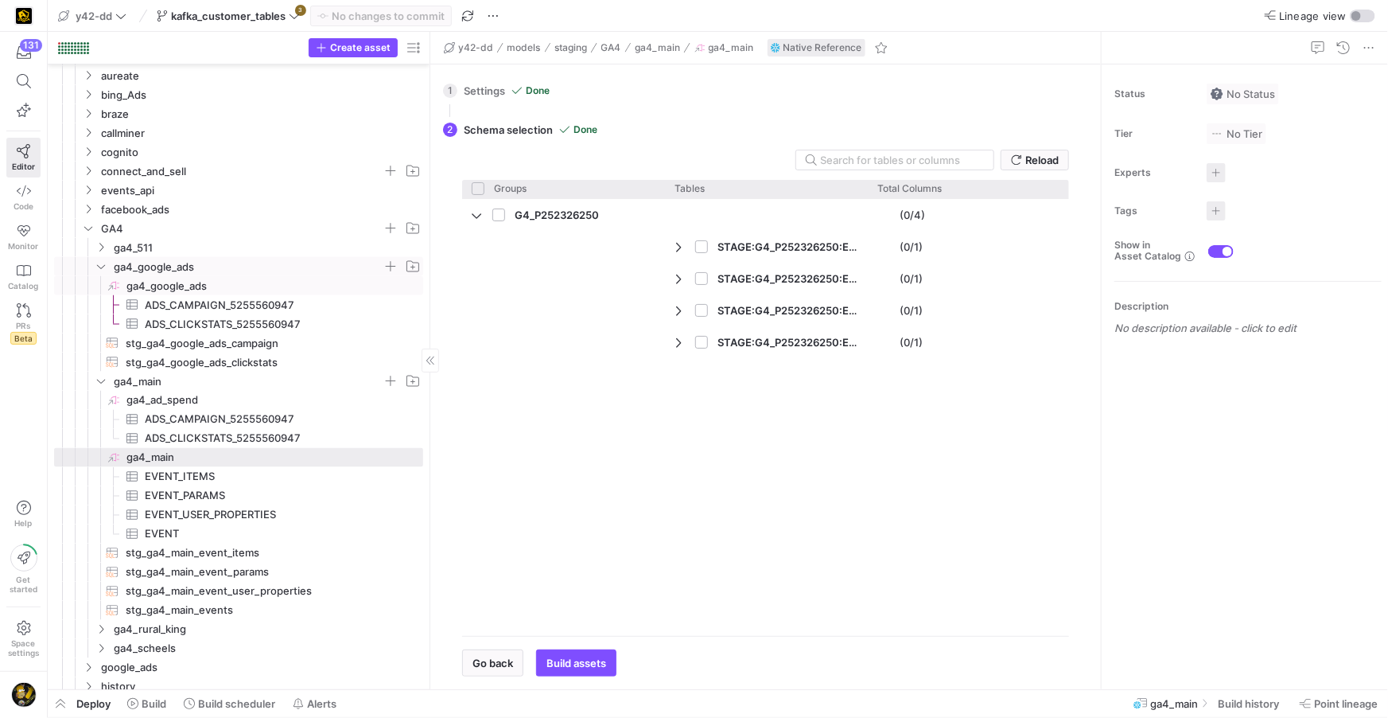
click at [165, 290] on span "ga4_google_ads​​​​​​​​" at bounding box center [273, 286] width 294 height 18
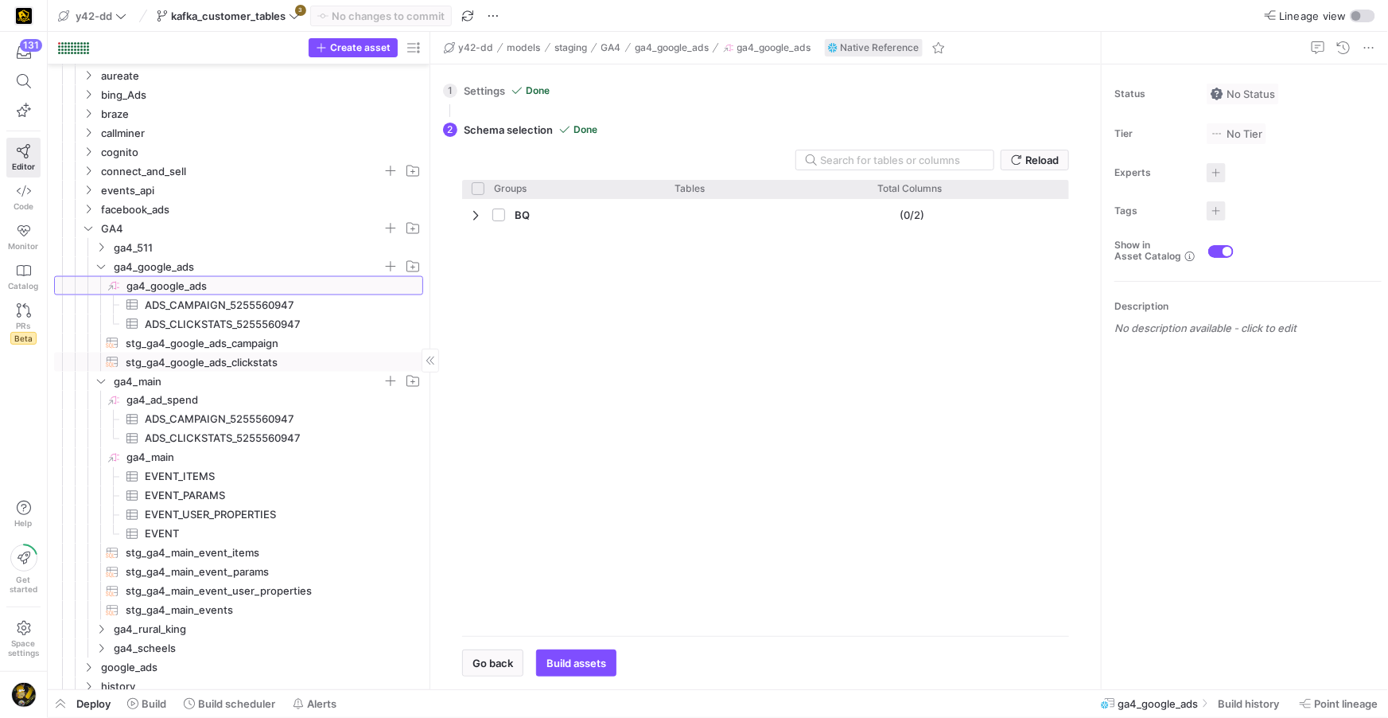
scroll to position [1196, 0]
click at [104, 253] on icon "Press SPACE to select this row." at bounding box center [100, 253] width 11 height 10
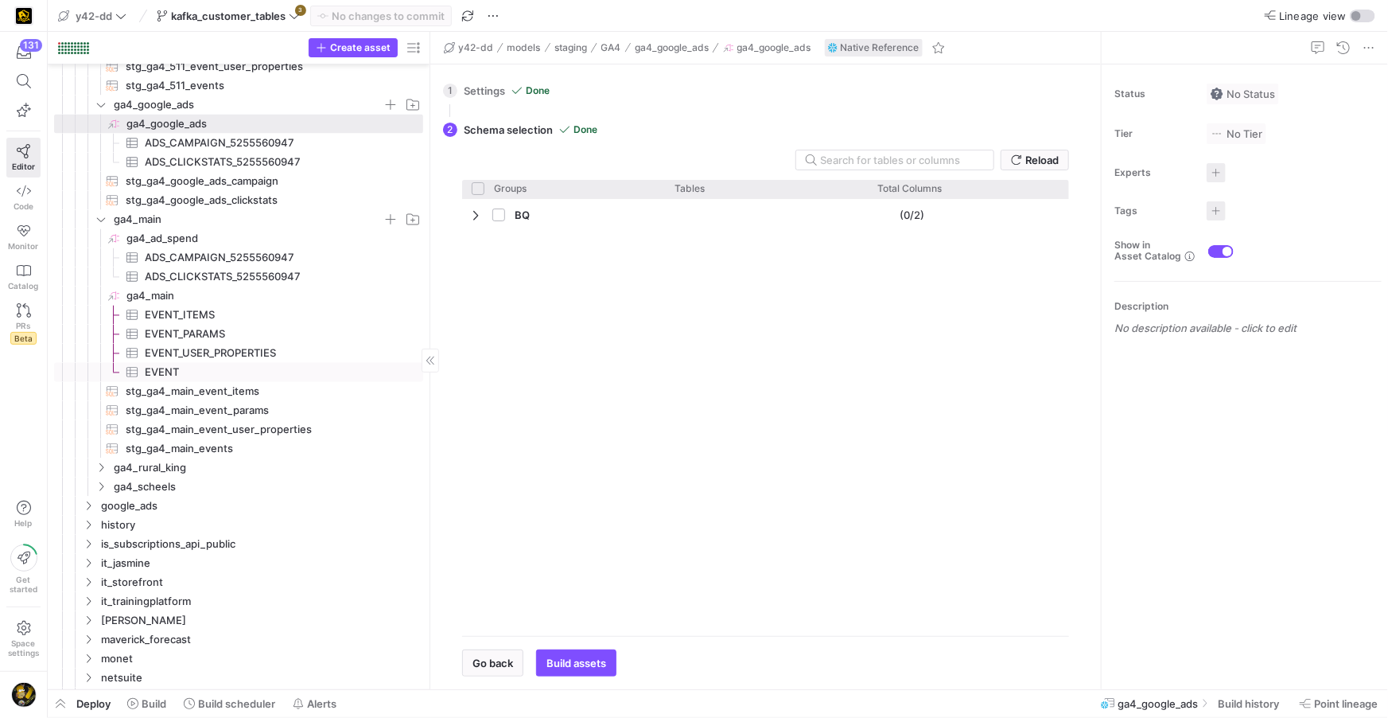
scroll to position [1535, 0]
click at [100, 468] on icon "Press SPACE to select this row." at bounding box center [100, 467] width 11 height 10
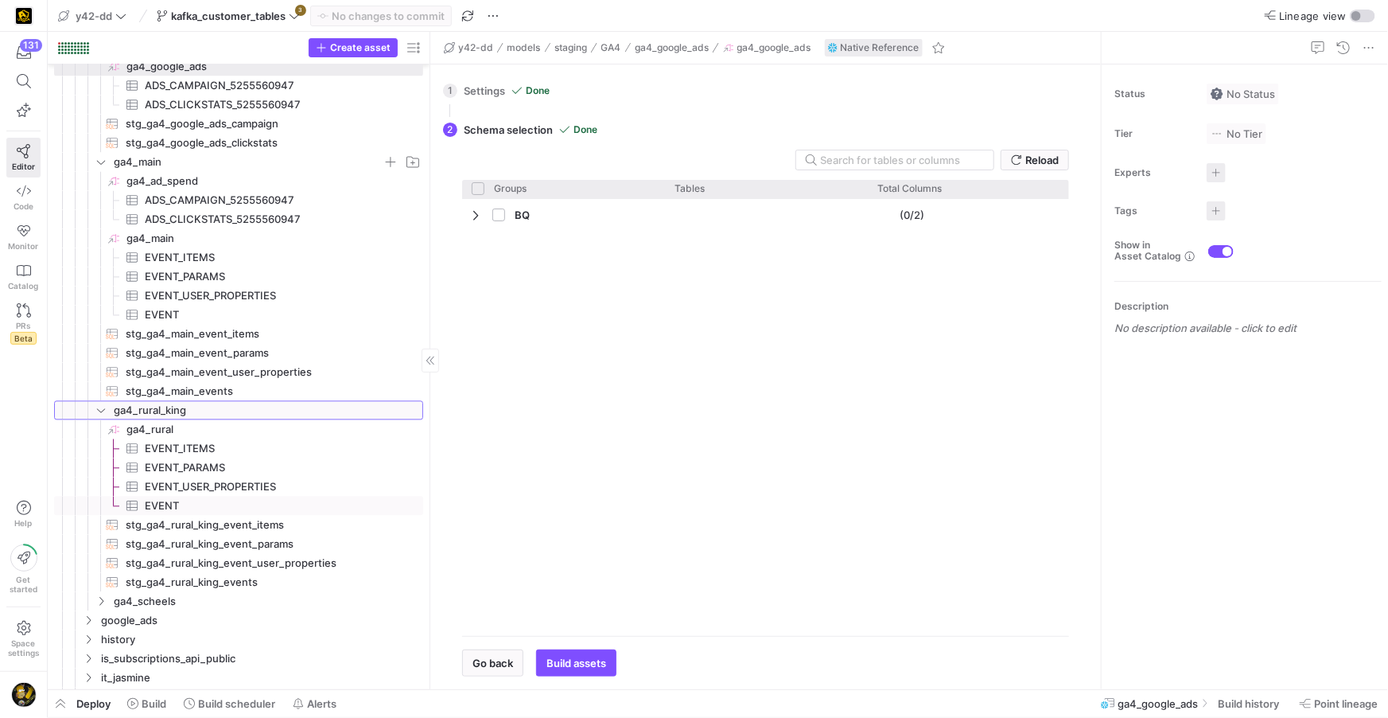
scroll to position [1657, 0]
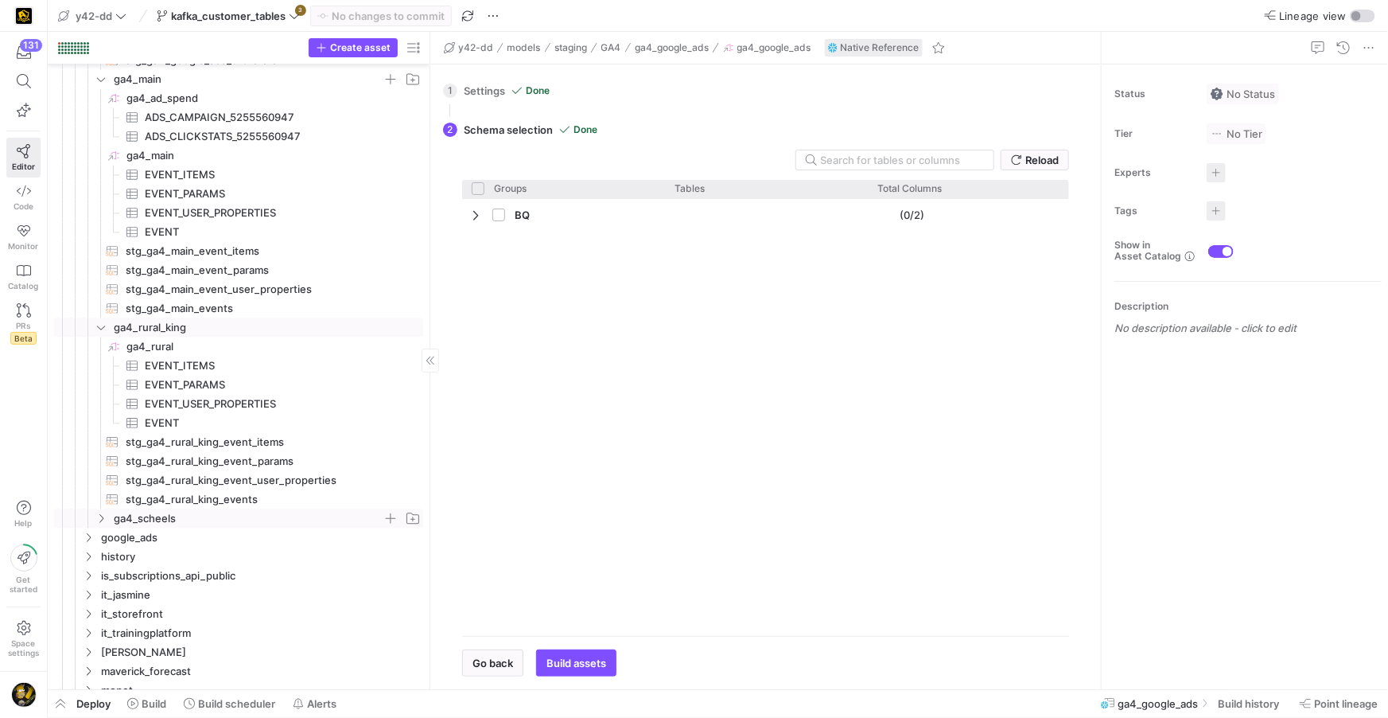
click at [102, 514] on icon "Press SPACE to select this row." at bounding box center [100, 518] width 11 height 10
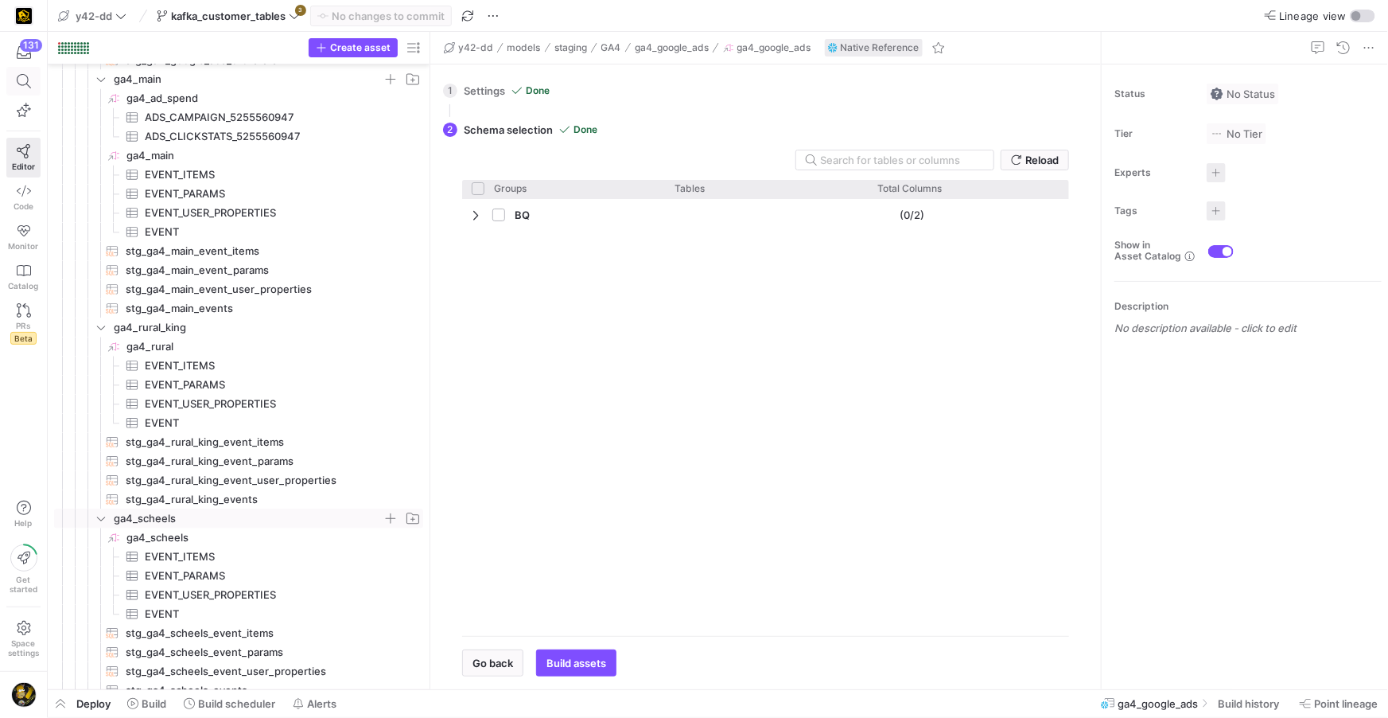
click at [25, 77] on icon at bounding box center [24, 81] width 14 height 14
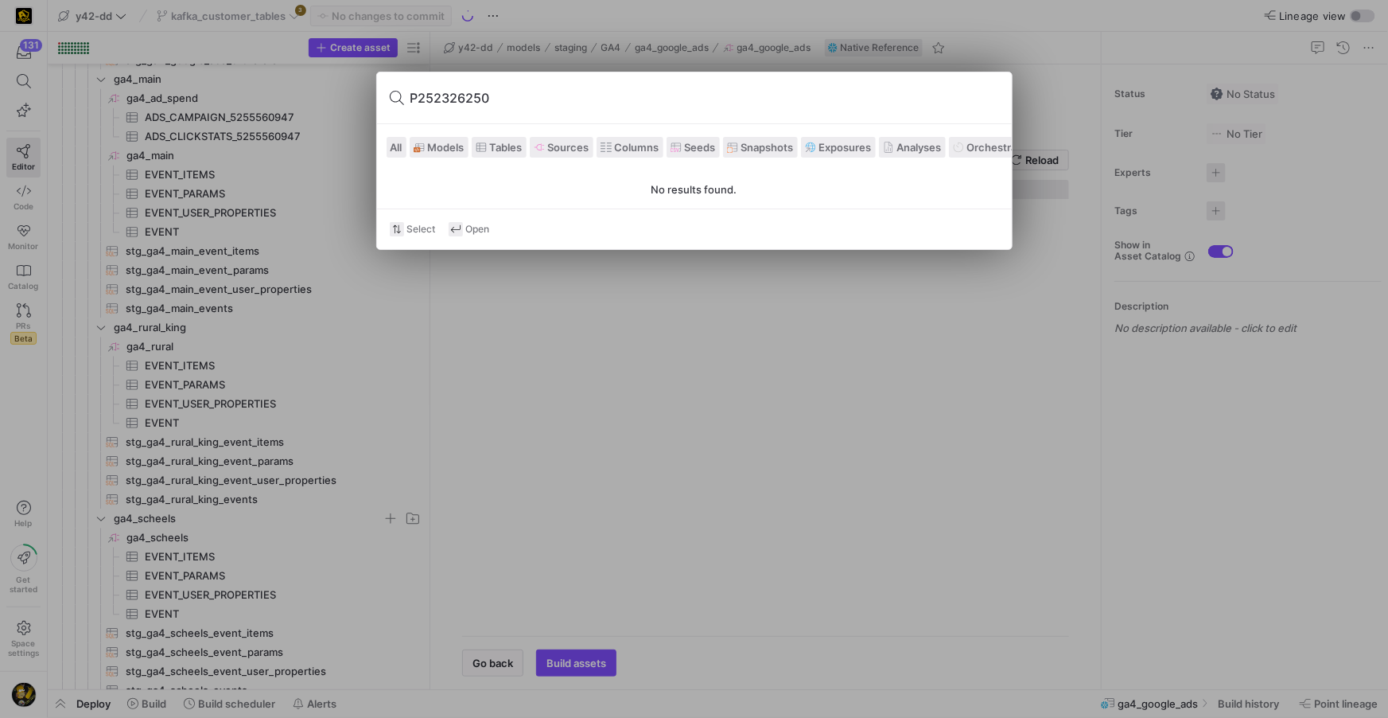
click at [417, 96] on input "P252326250" at bounding box center [704, 97] width 589 height 25
type input "252326250"
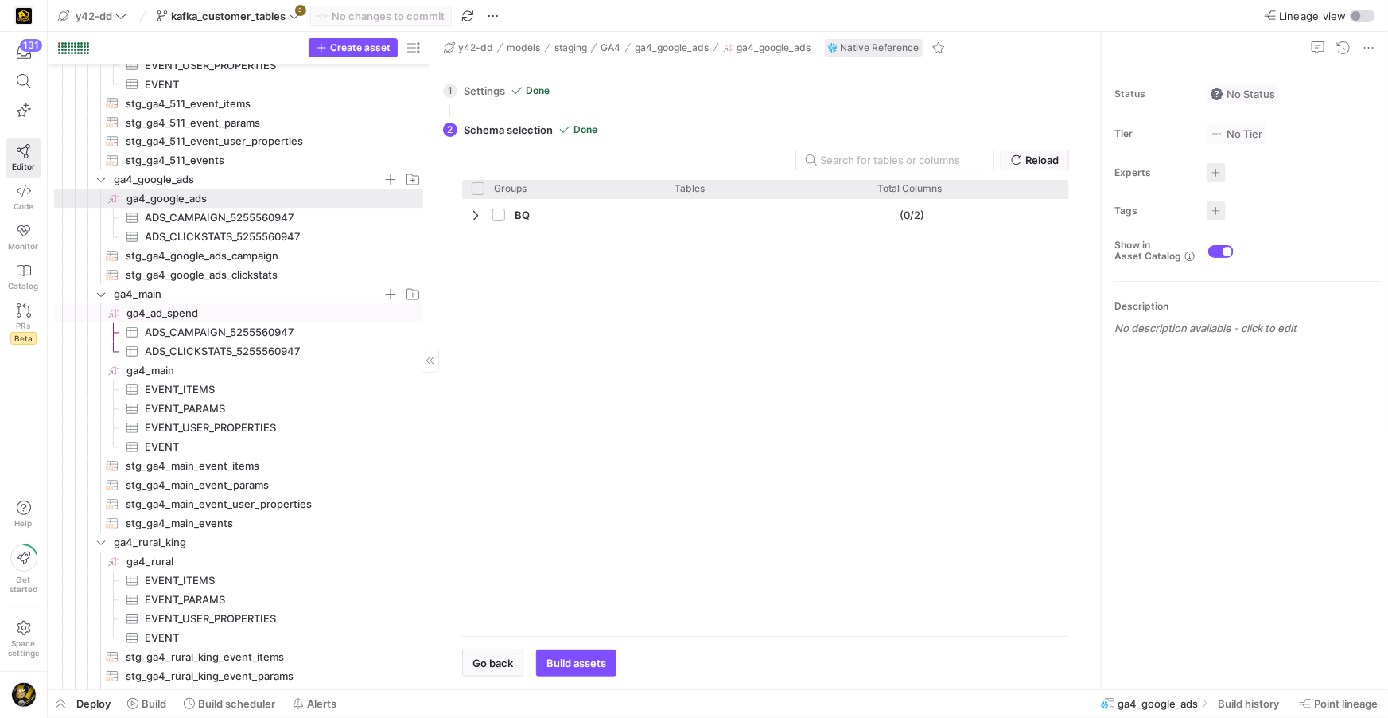
scroll to position [1451, 0]
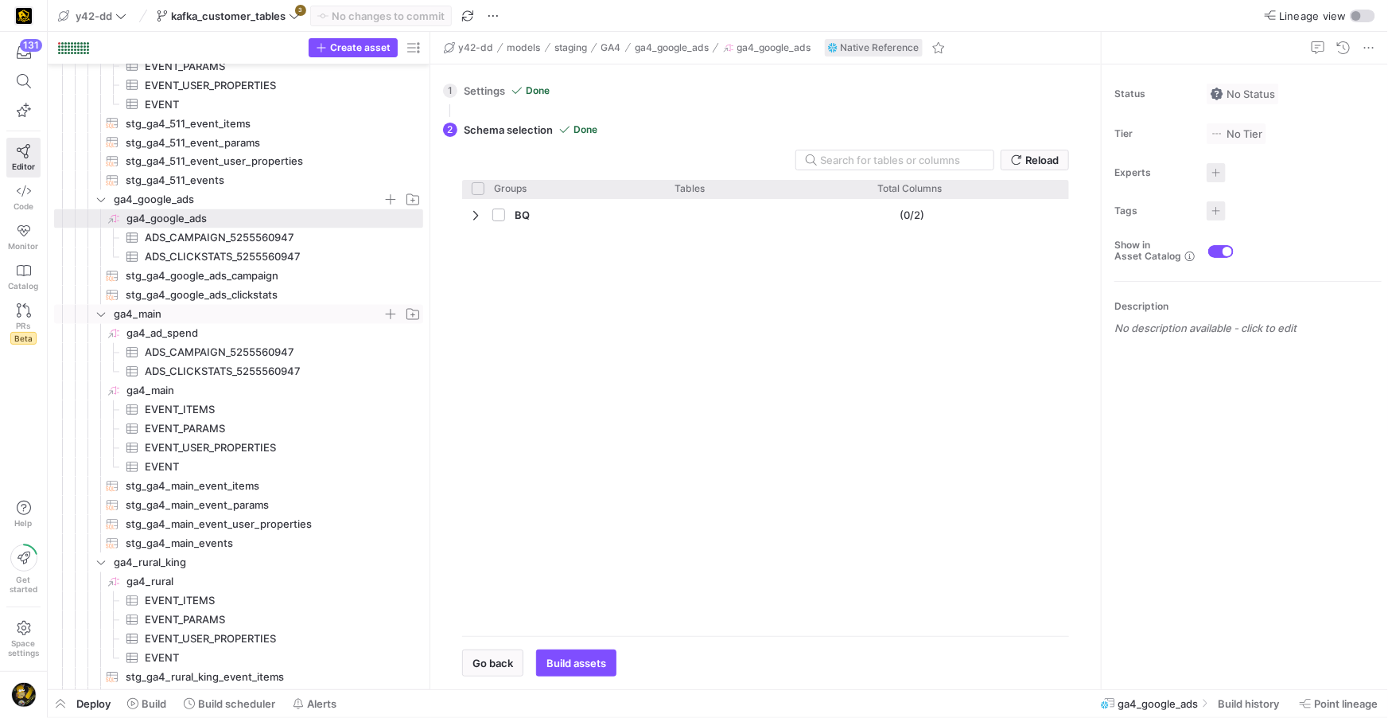
click at [155, 316] on span "ga4_main" at bounding box center [248, 314] width 269 height 18
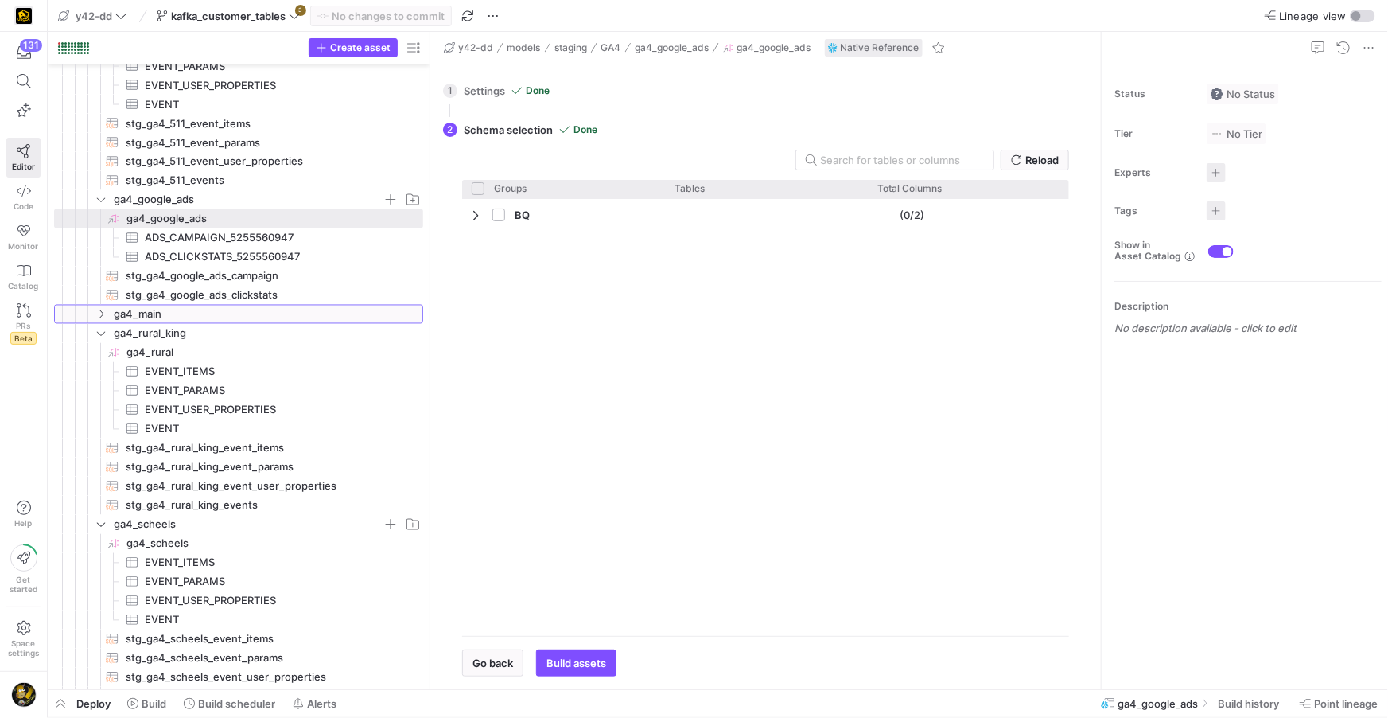
click at [100, 314] on icon at bounding box center [100, 314] width 11 height 10
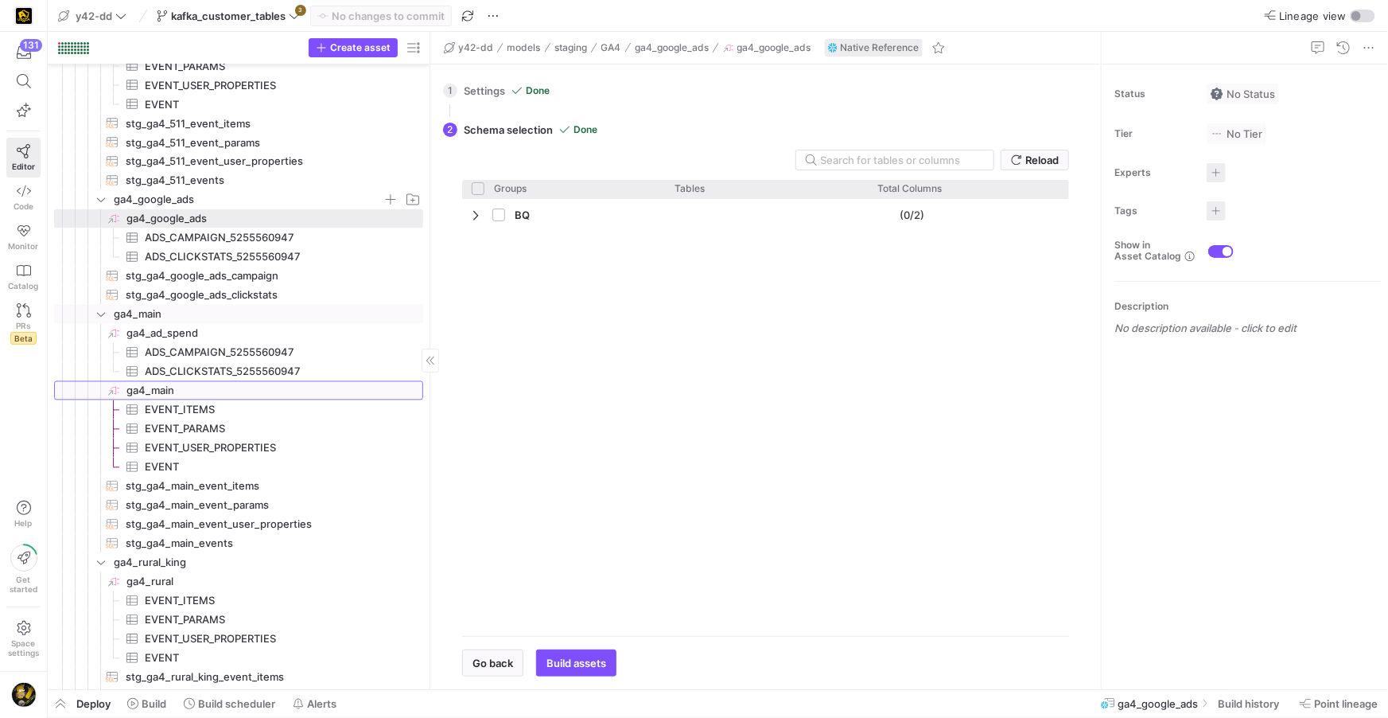
click at [155, 384] on span "ga4_main​​​​​​​​" at bounding box center [273, 391] width 294 height 18
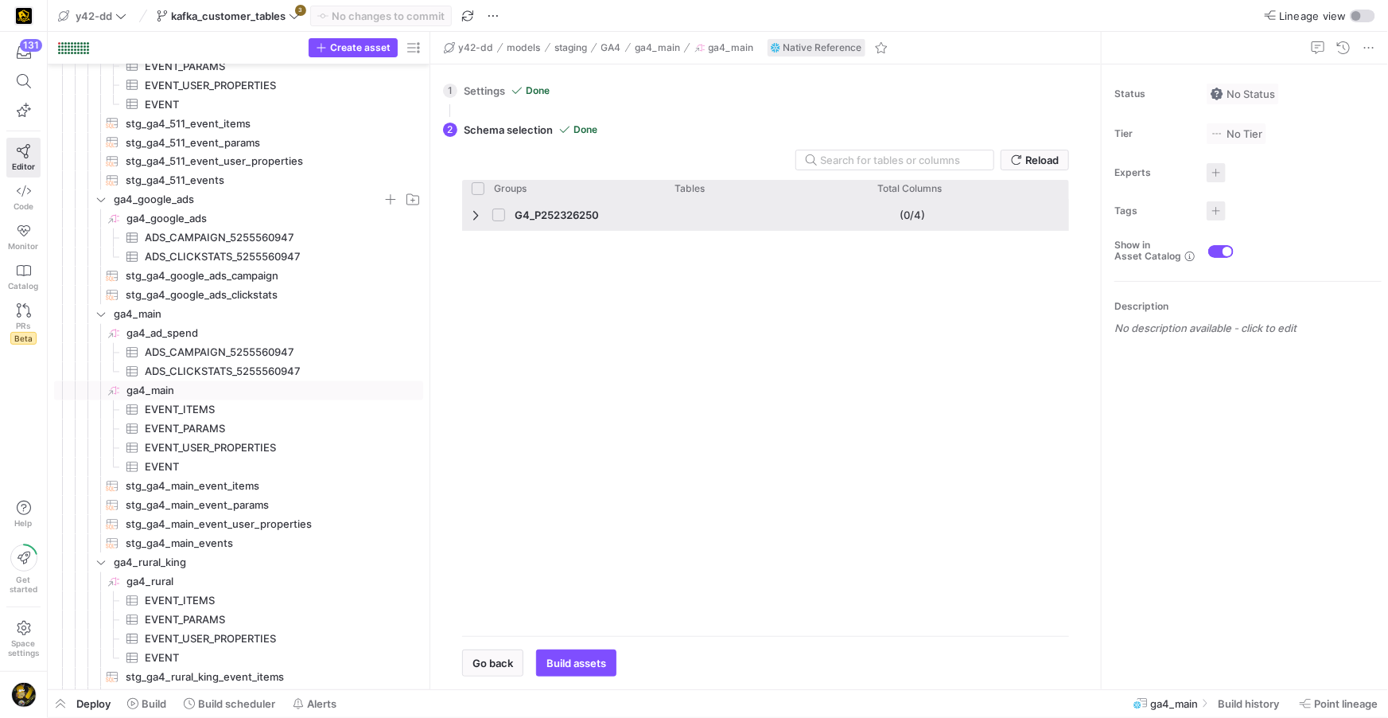
click at [479, 219] on span "Press SPACE to select this row." at bounding box center [477, 214] width 11 height 13
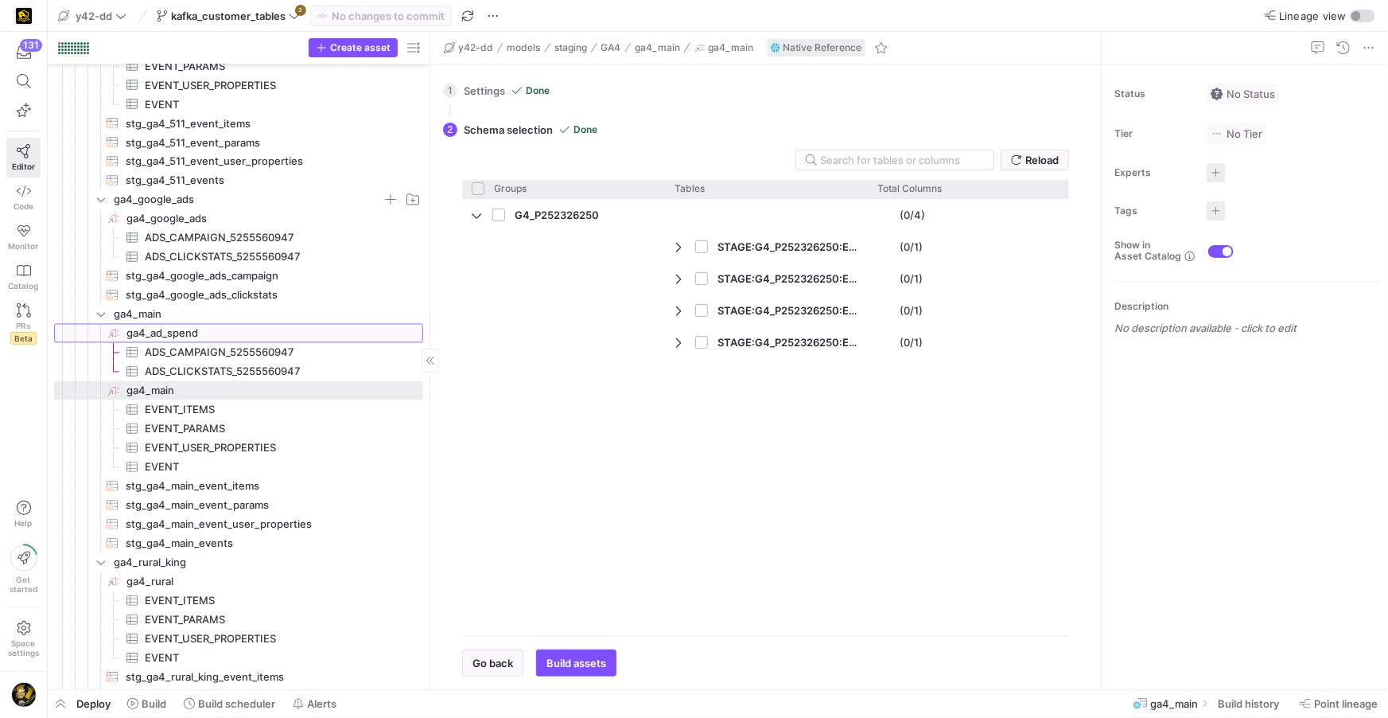
click at [195, 334] on span "ga4_ad_spend​​​​​​​​" at bounding box center [273, 334] width 294 height 18
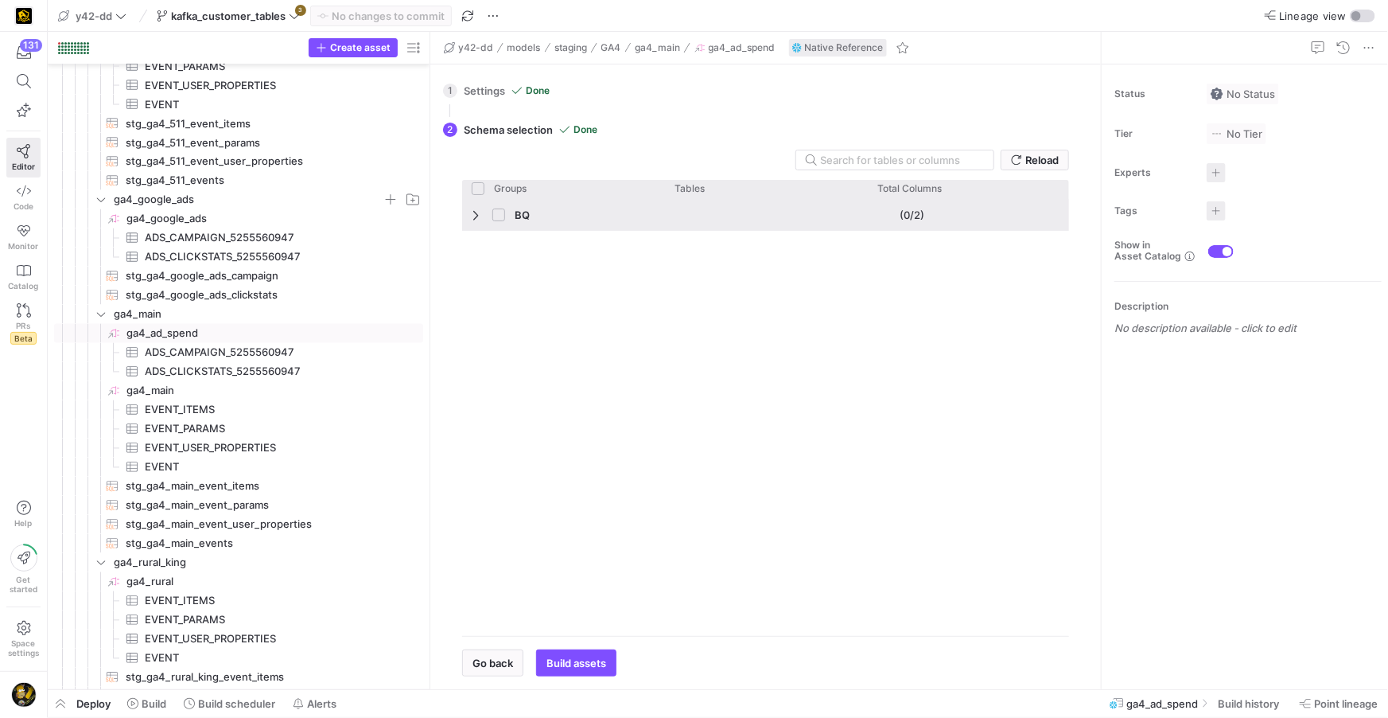
click at [473, 215] on span "Press SPACE to select this row." at bounding box center [477, 214] width 11 height 13
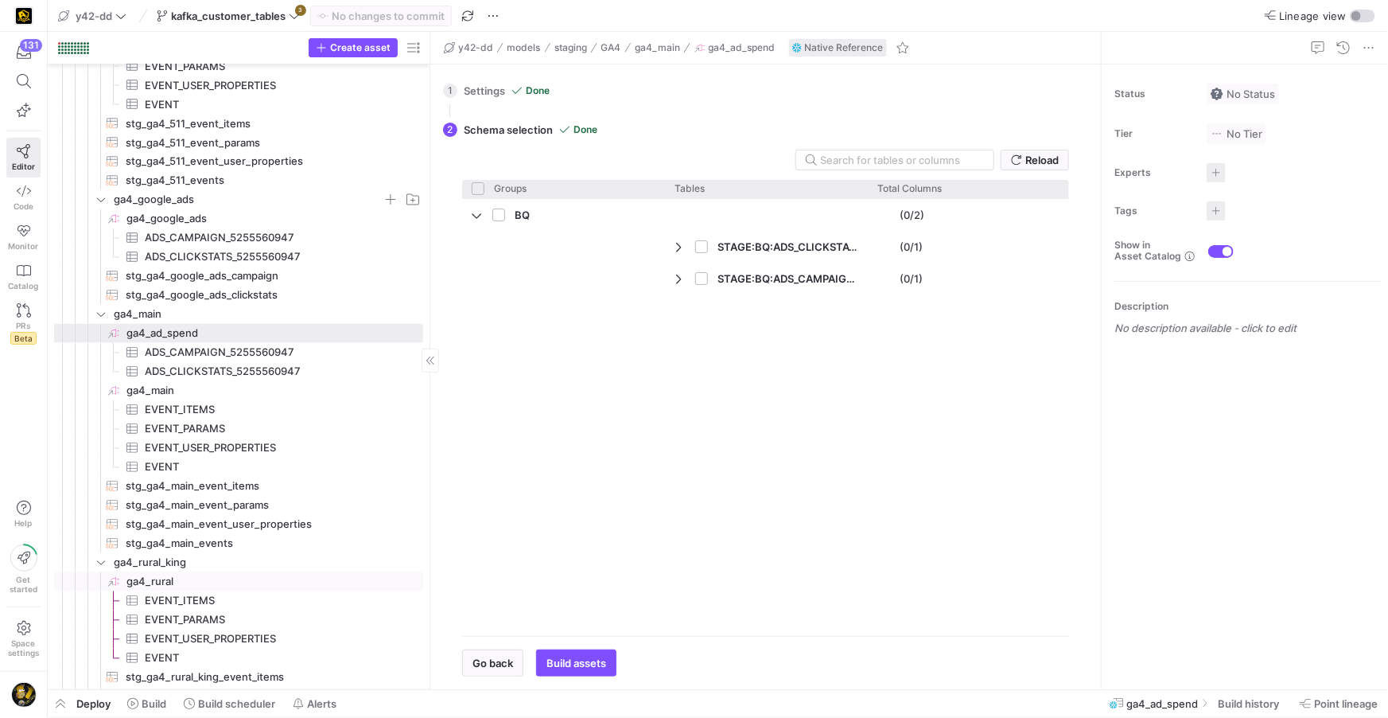
click at [162, 581] on span "ga4_rural​​​​​​​​" at bounding box center [273, 582] width 294 height 18
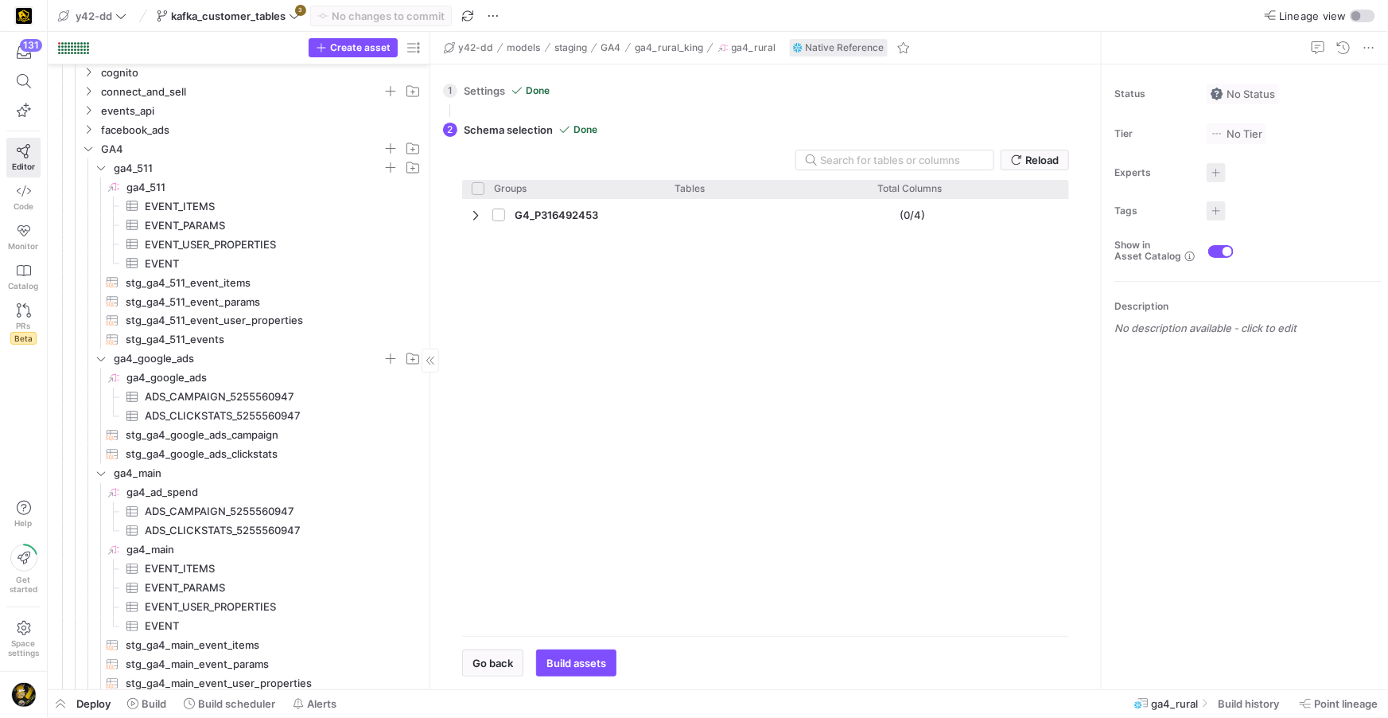
scroll to position [1241, 0]
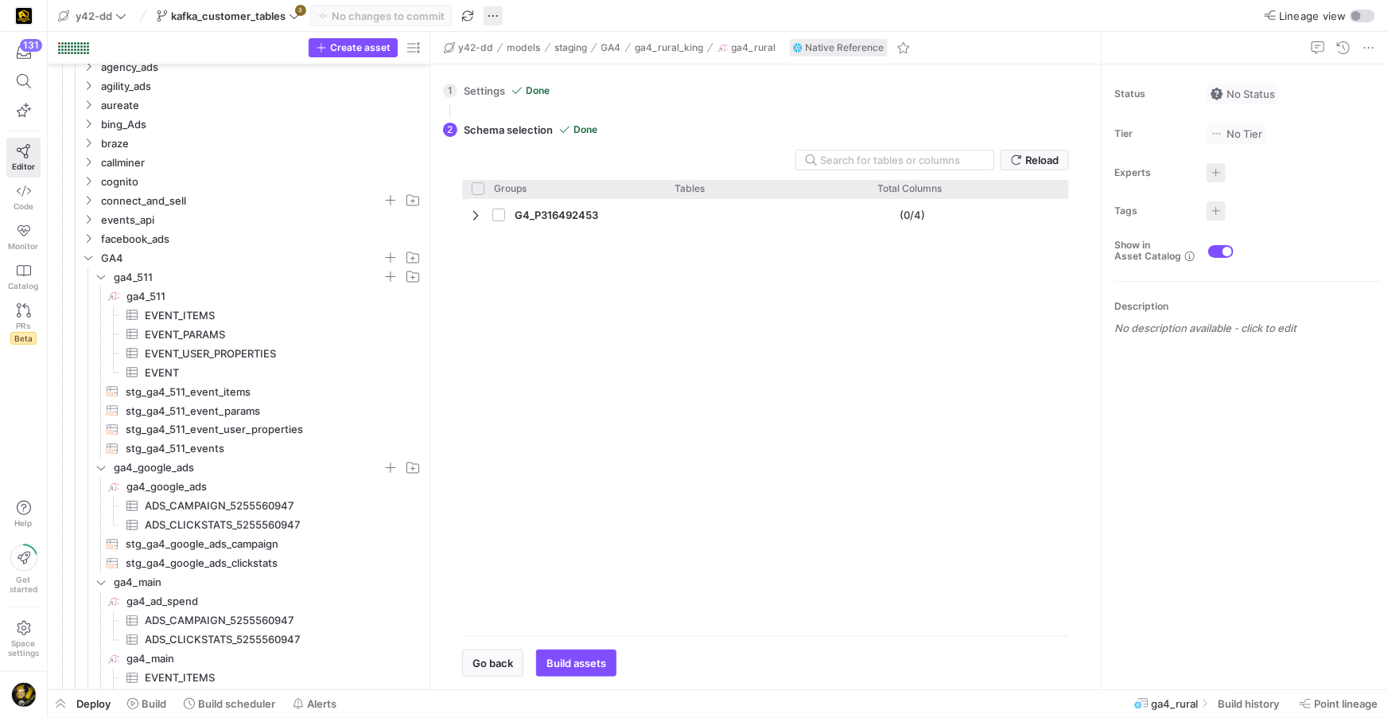
click at [496, 16] on span "button" at bounding box center [493, 15] width 19 height 19
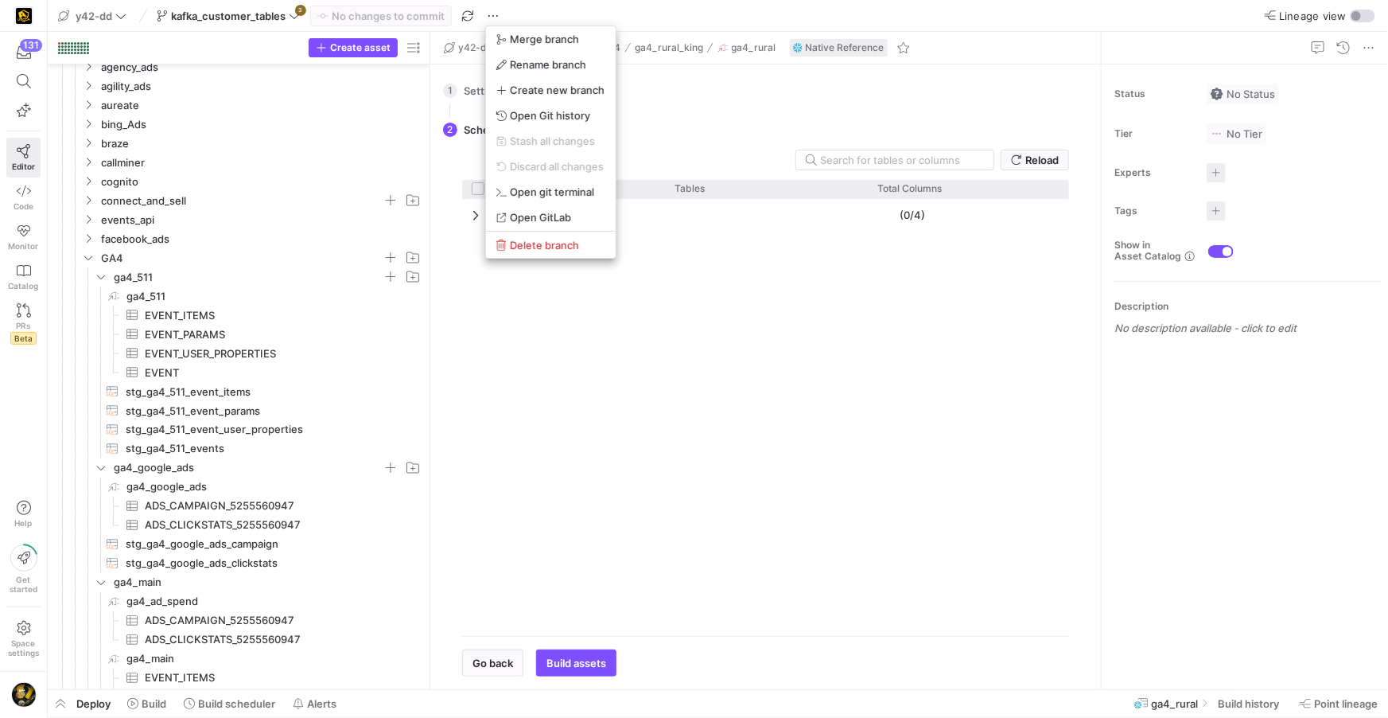
click at [286, 17] on div at bounding box center [694, 359] width 1388 height 718
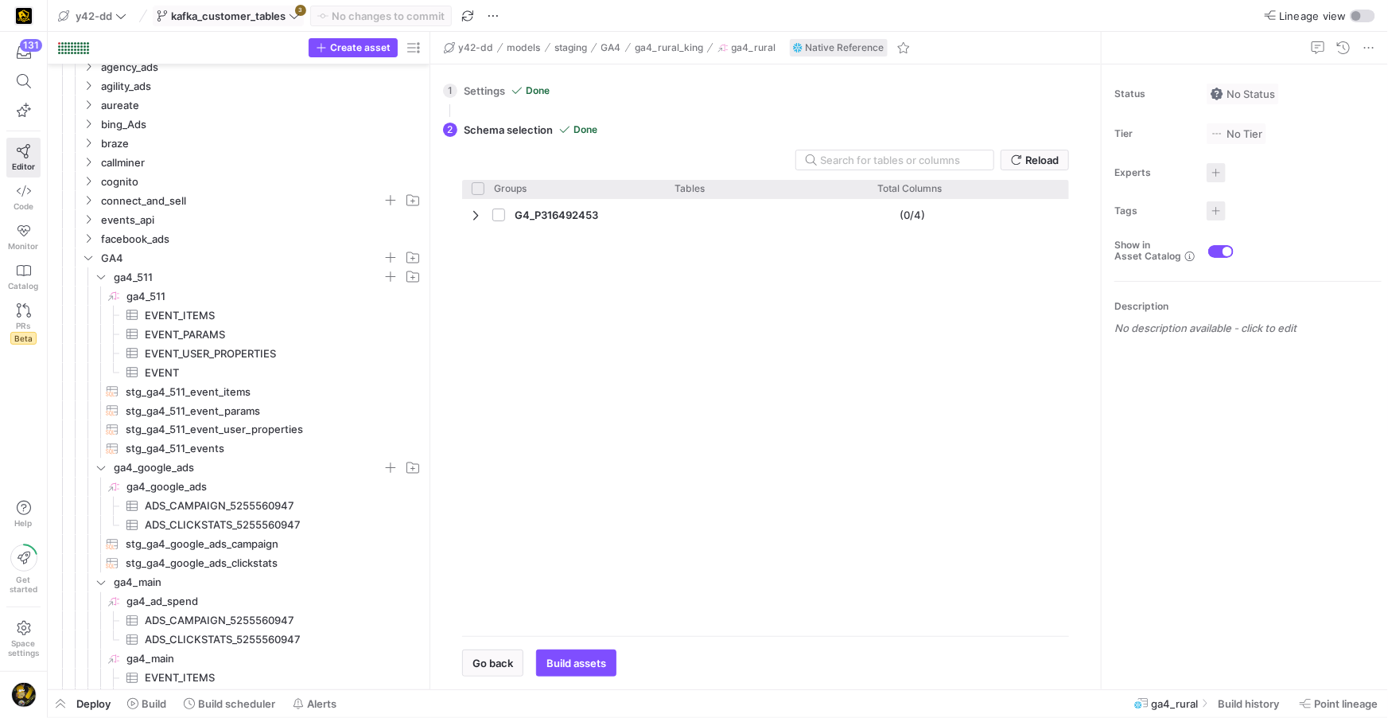
click at [290, 15] on icon at bounding box center [294, 15] width 11 height 11
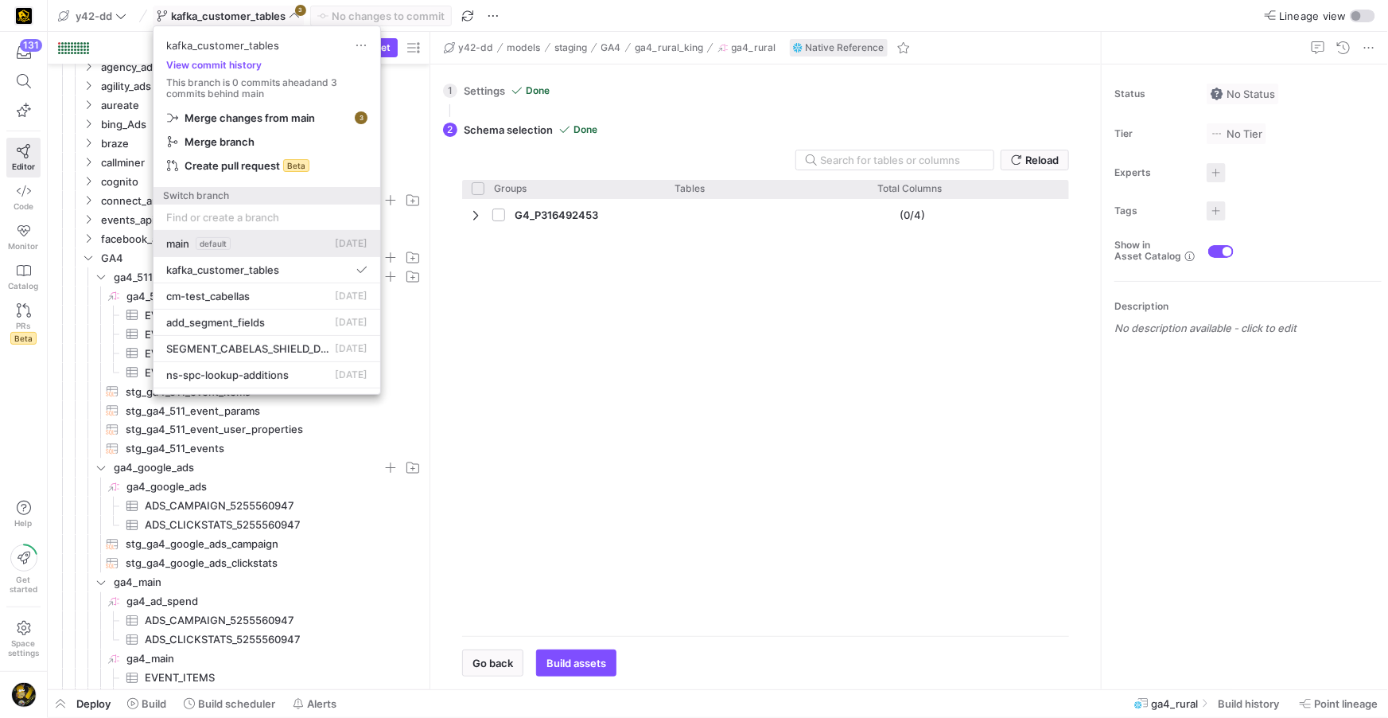
click at [185, 247] on span "main" at bounding box center [177, 243] width 23 height 13
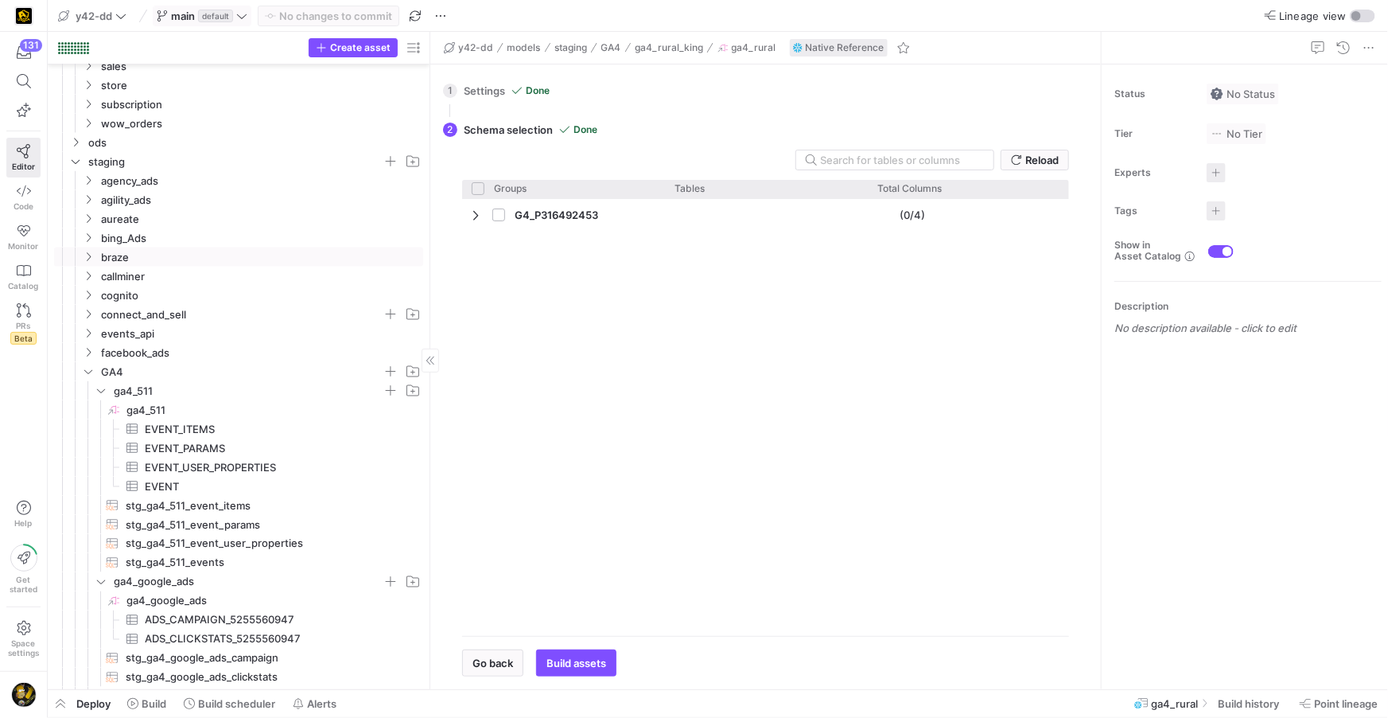
scroll to position [914, 0]
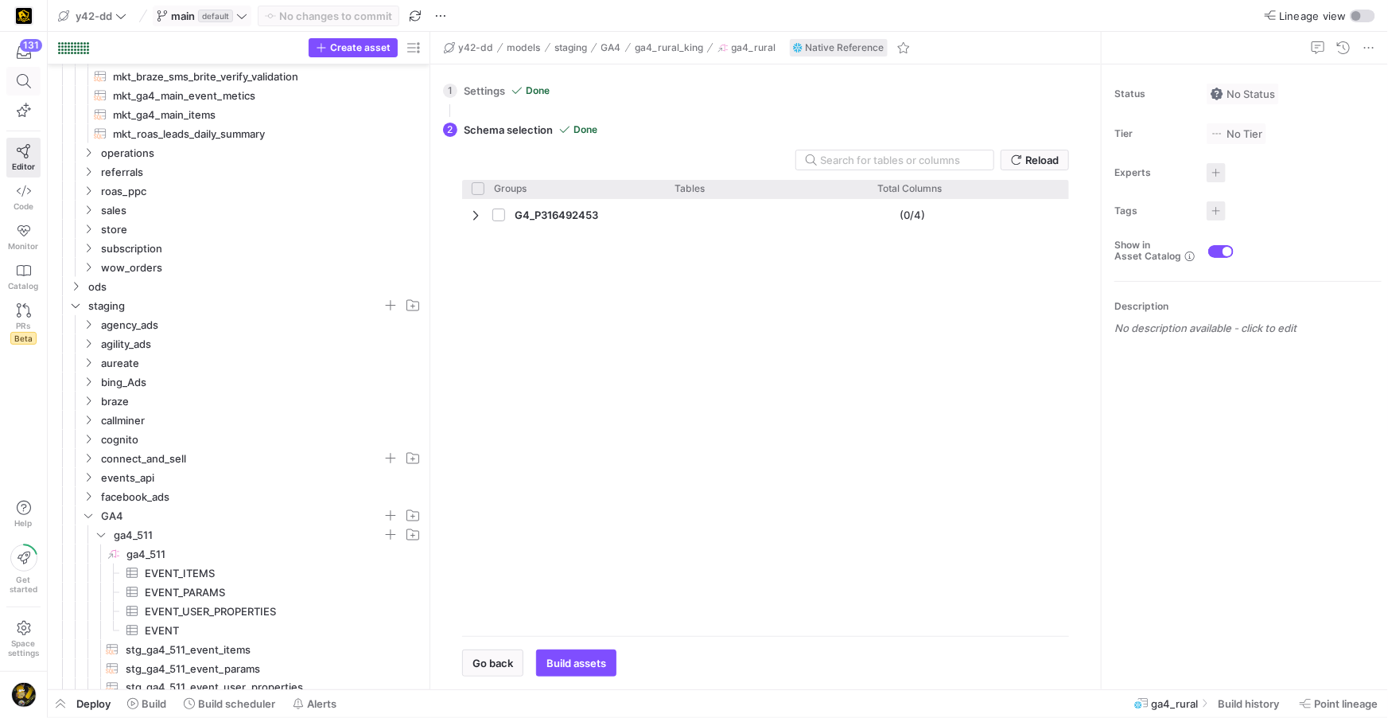
click at [18, 81] on icon at bounding box center [24, 81] width 14 height 14
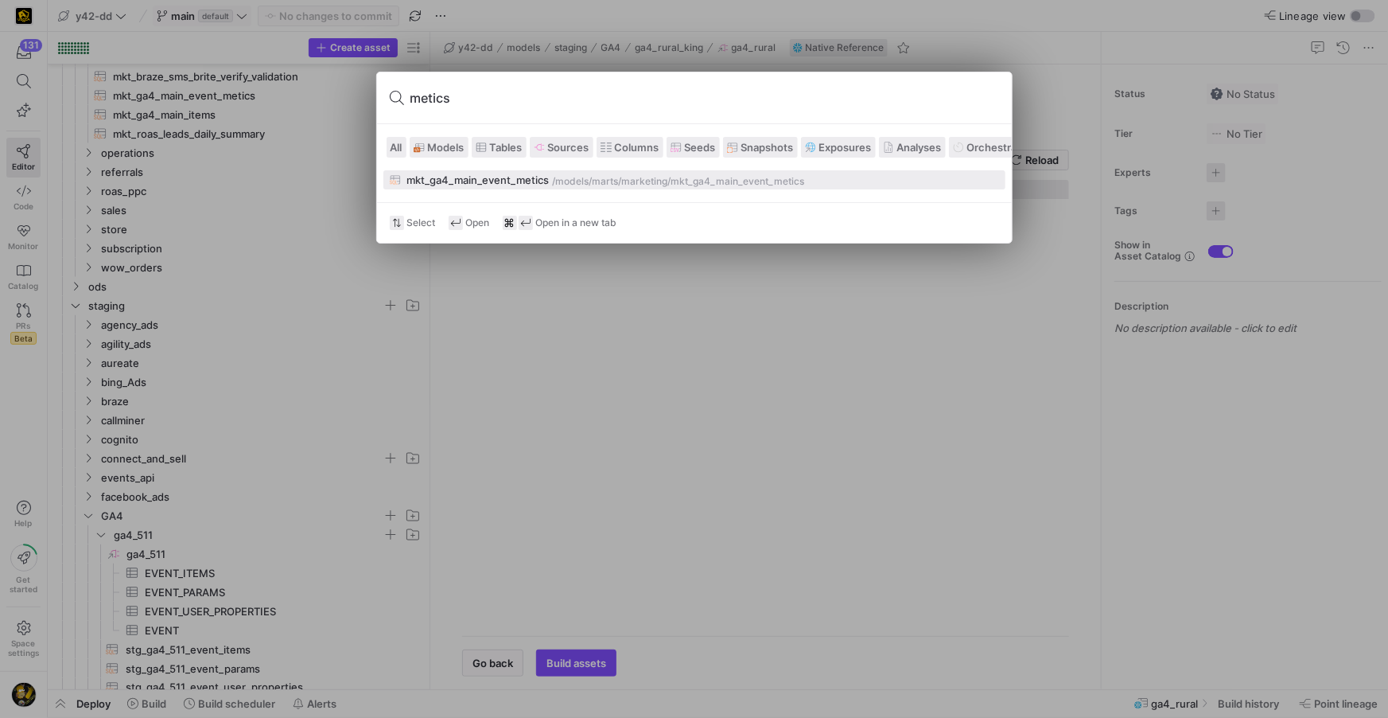
type input "metics"
click at [520, 180] on div "mkt_ga4_main_event_metics" at bounding box center [478, 179] width 142 height 13
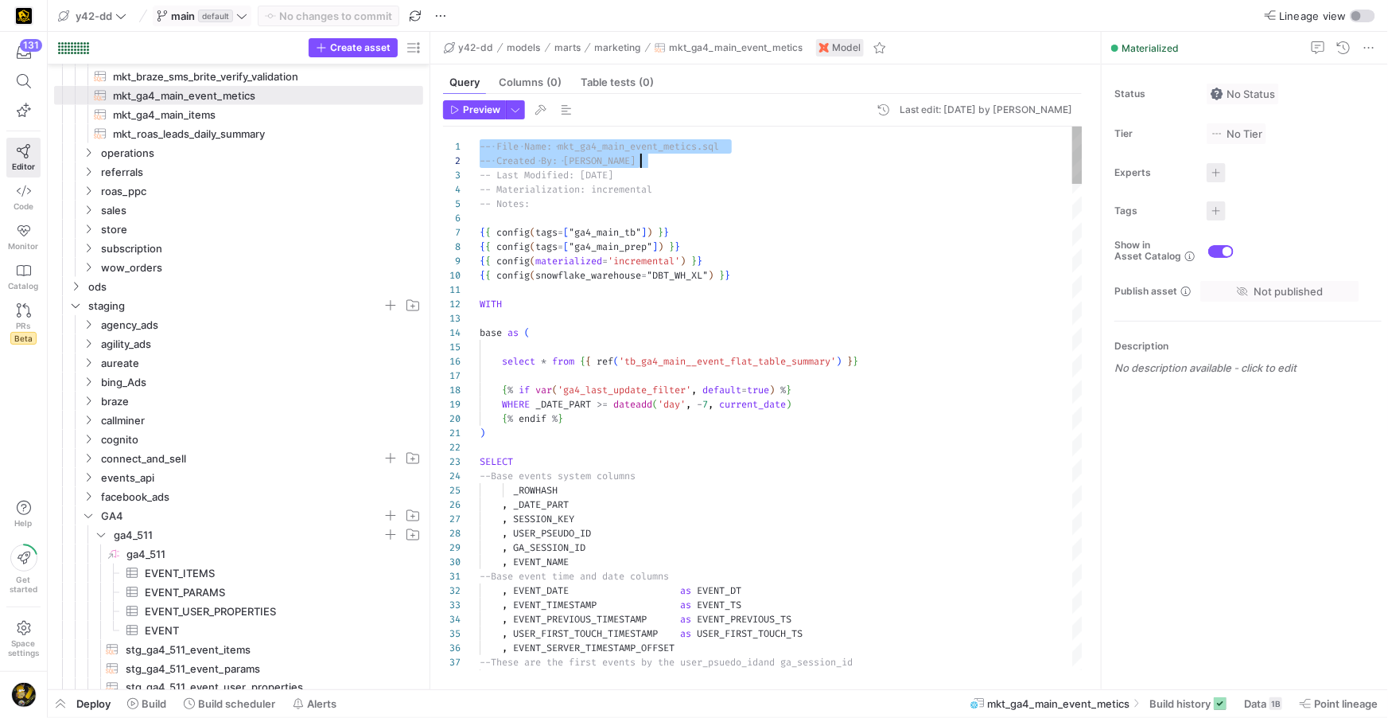
scroll to position [0, 160]
drag, startPoint x: 480, startPoint y: 146, endPoint x: 724, endPoint y: 172, distance: 245.6
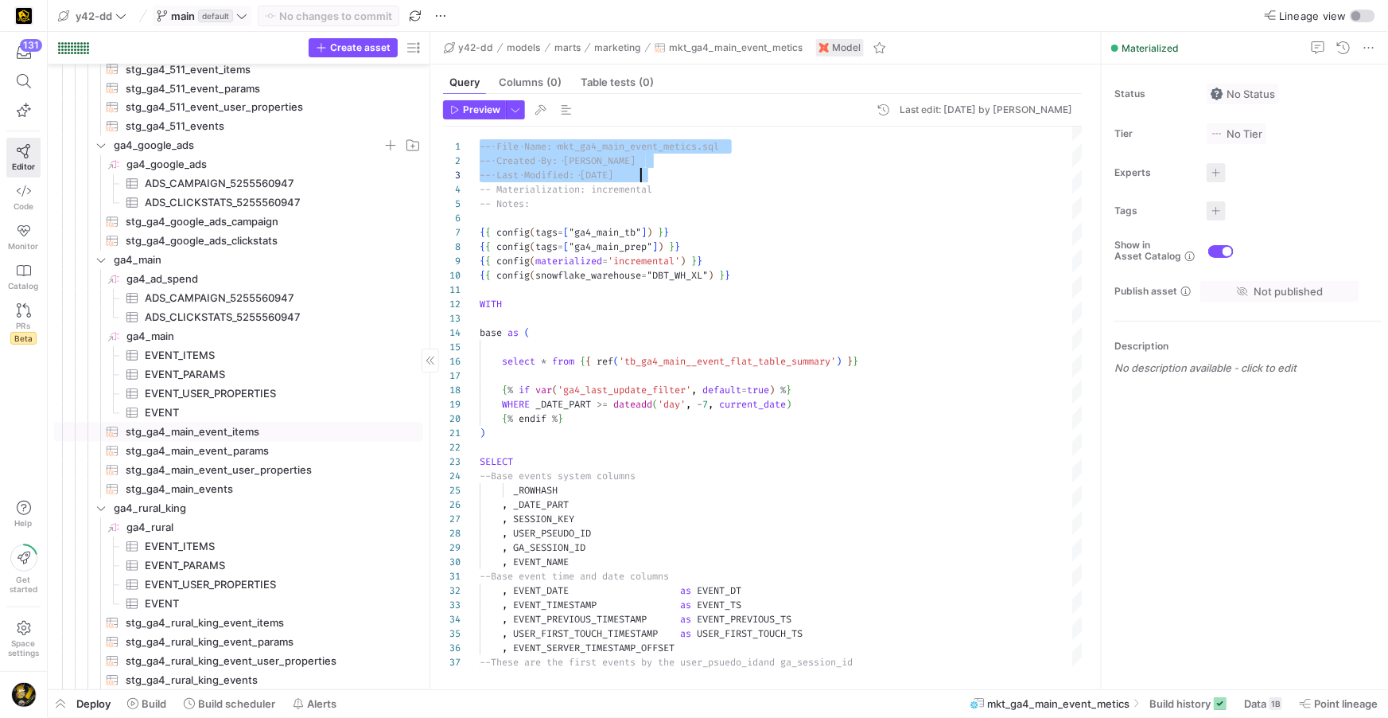
scroll to position [1510, 0]
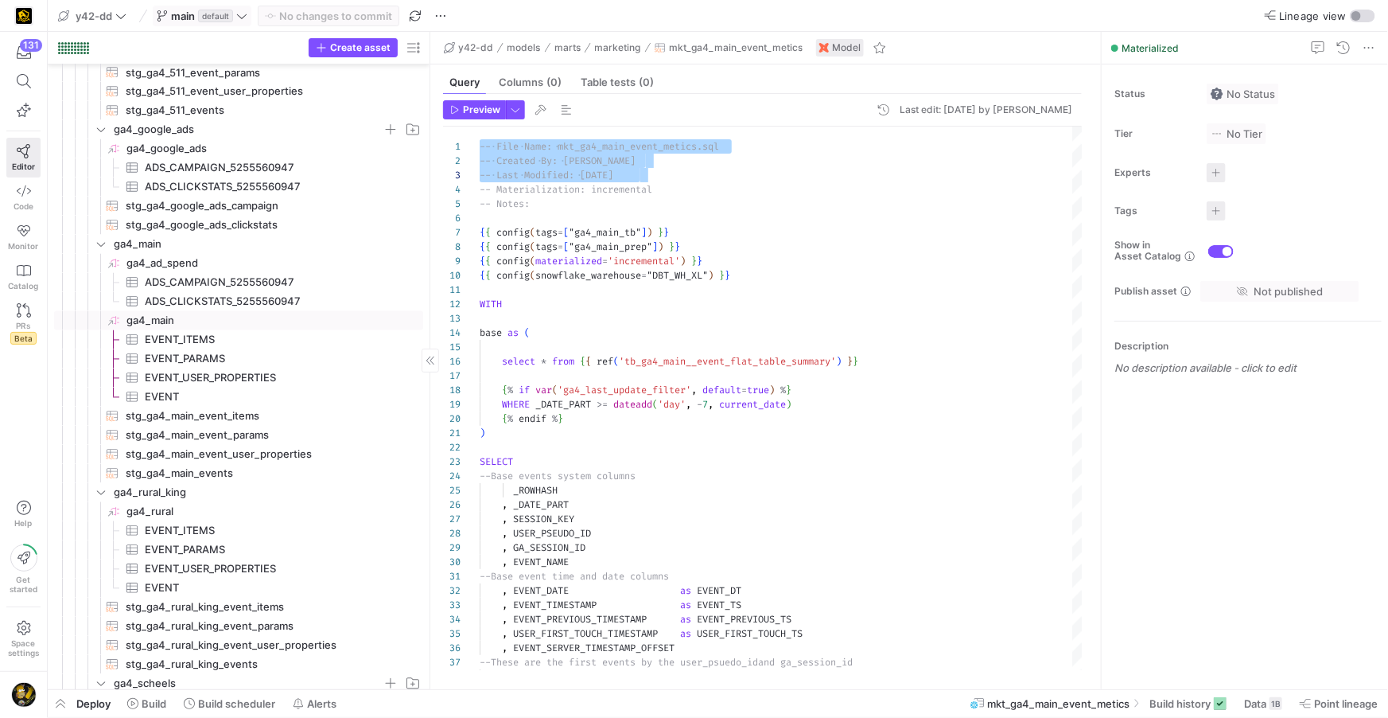
click at [161, 321] on span "ga4_main​​​​​​​​" at bounding box center [273, 321] width 294 height 18
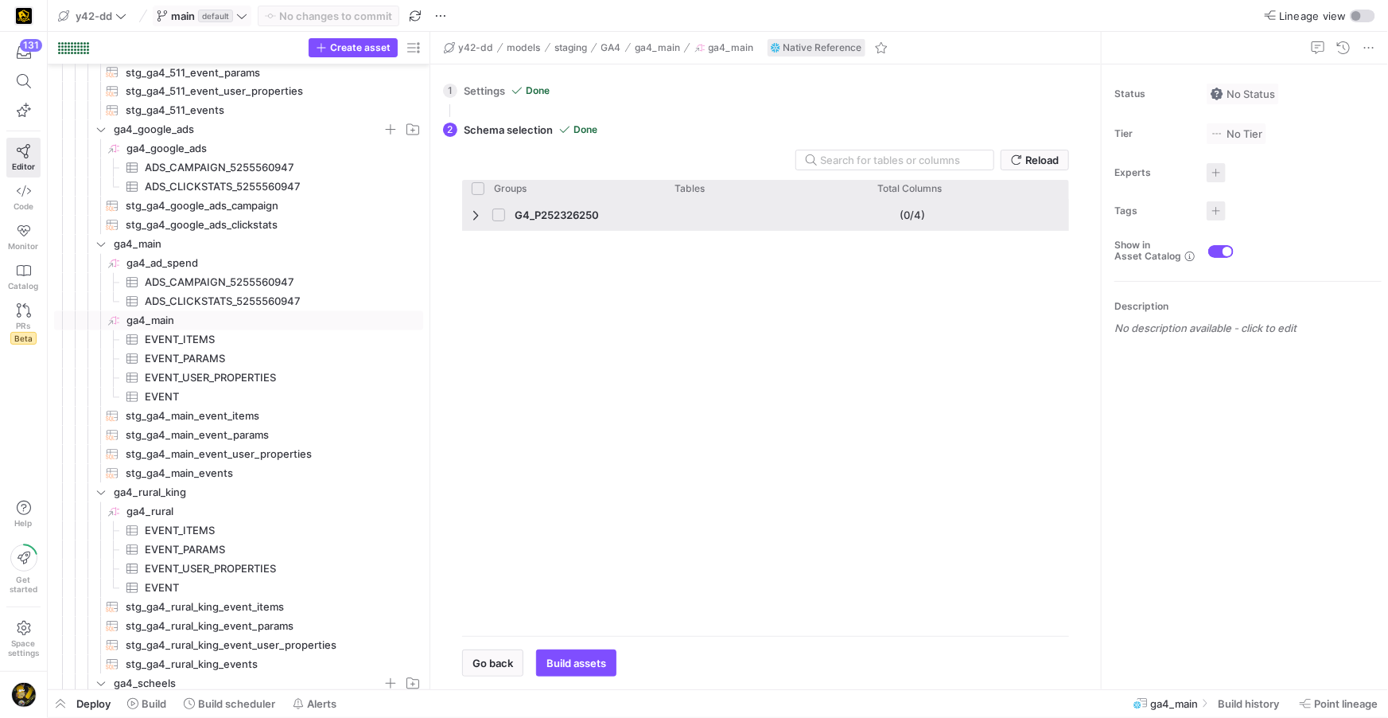
click at [463, 216] on div "G4_P252326250" at bounding box center [563, 215] width 203 height 32
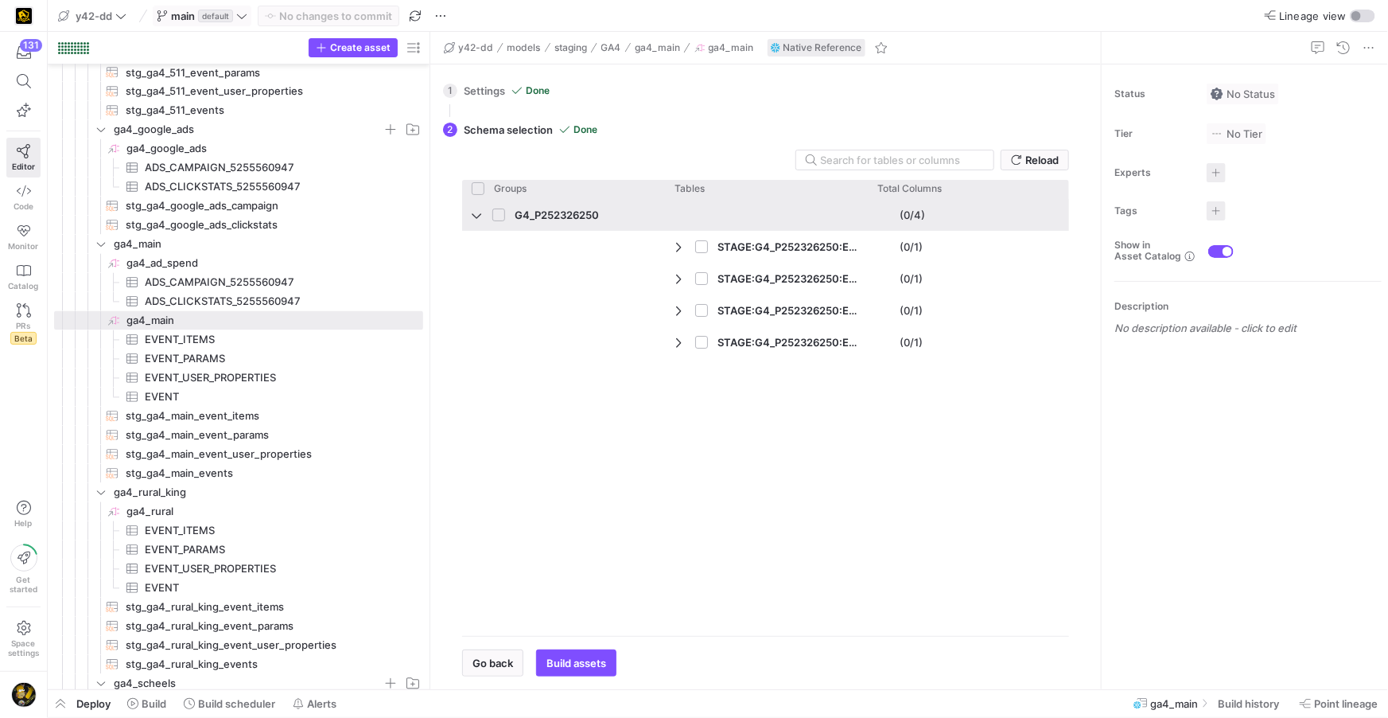
drag, startPoint x: 623, startPoint y: 214, endPoint x: 537, endPoint y: 214, distance: 85.9
click at [537, 214] on span "G4_P252326250" at bounding box center [564, 215] width 184 height 31
